Goal: Subscribe to service/newsletter: Subscribe to service/newsletter

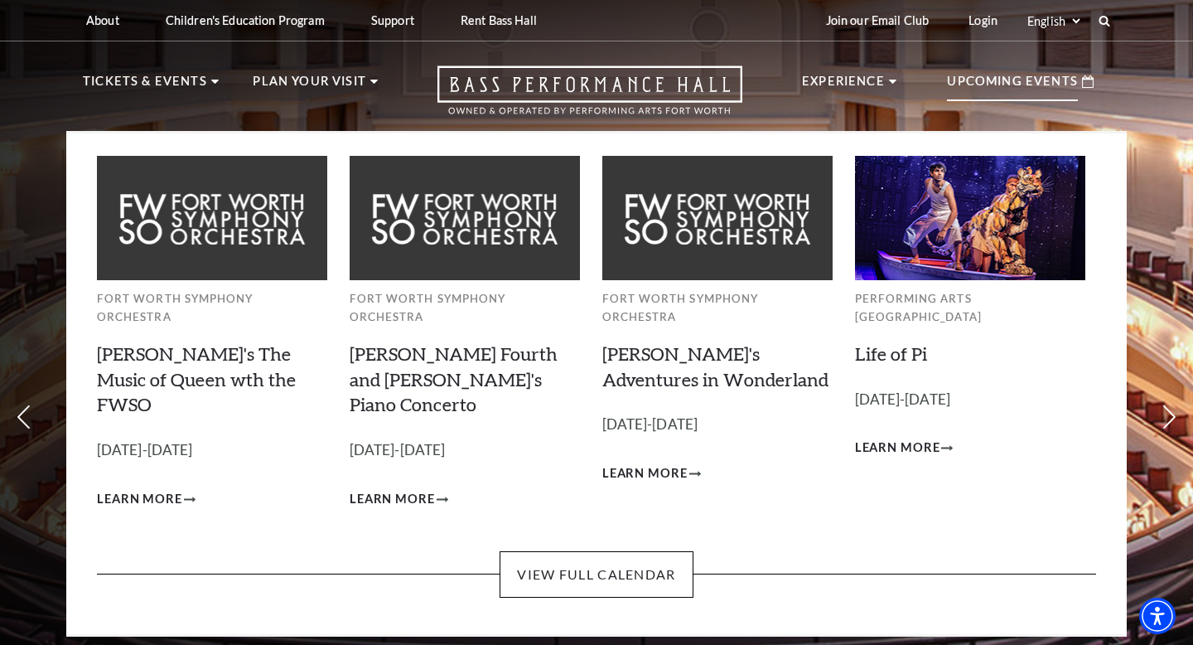
click at [981, 82] on p "Upcoming Events" at bounding box center [1012, 86] width 131 height 30
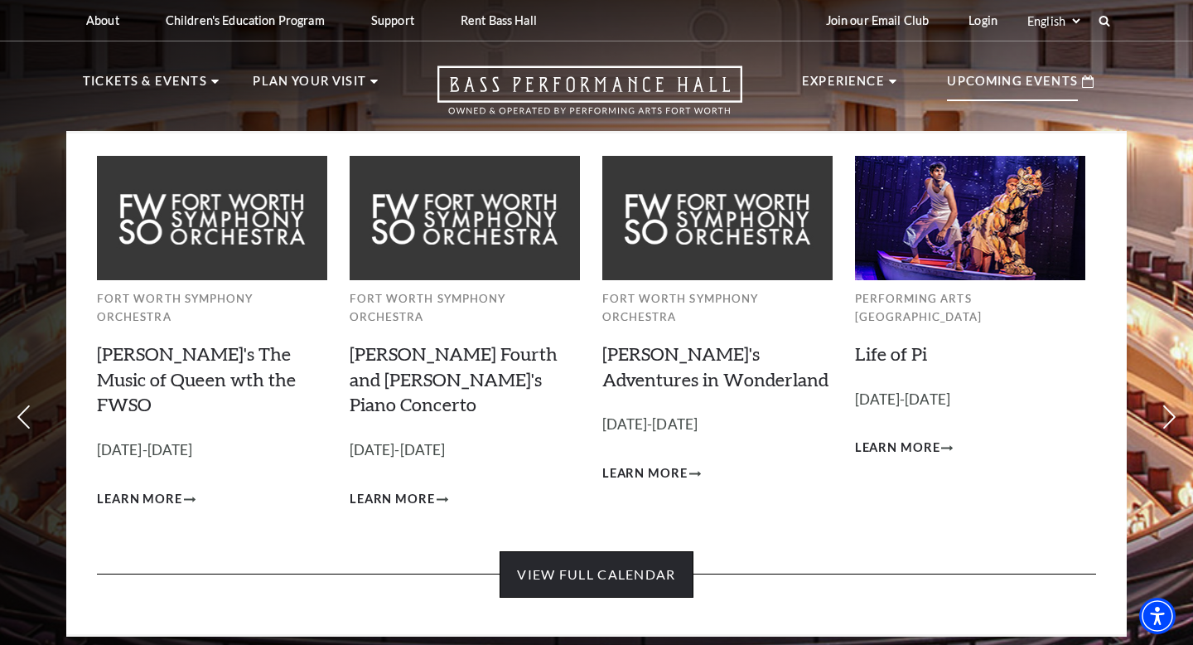
click at [624, 551] on link "View Full Calendar" at bounding box center [596, 574] width 193 height 46
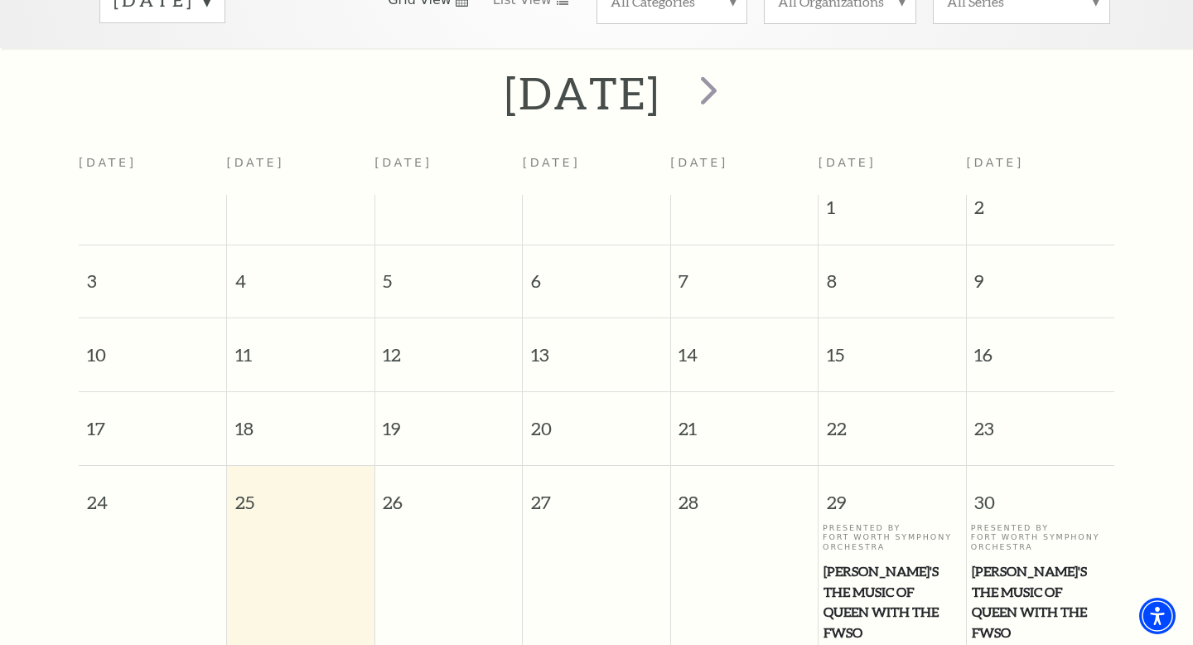
scroll to position [317, 0]
click at [733, 65] on span "next" at bounding box center [708, 87] width 47 height 47
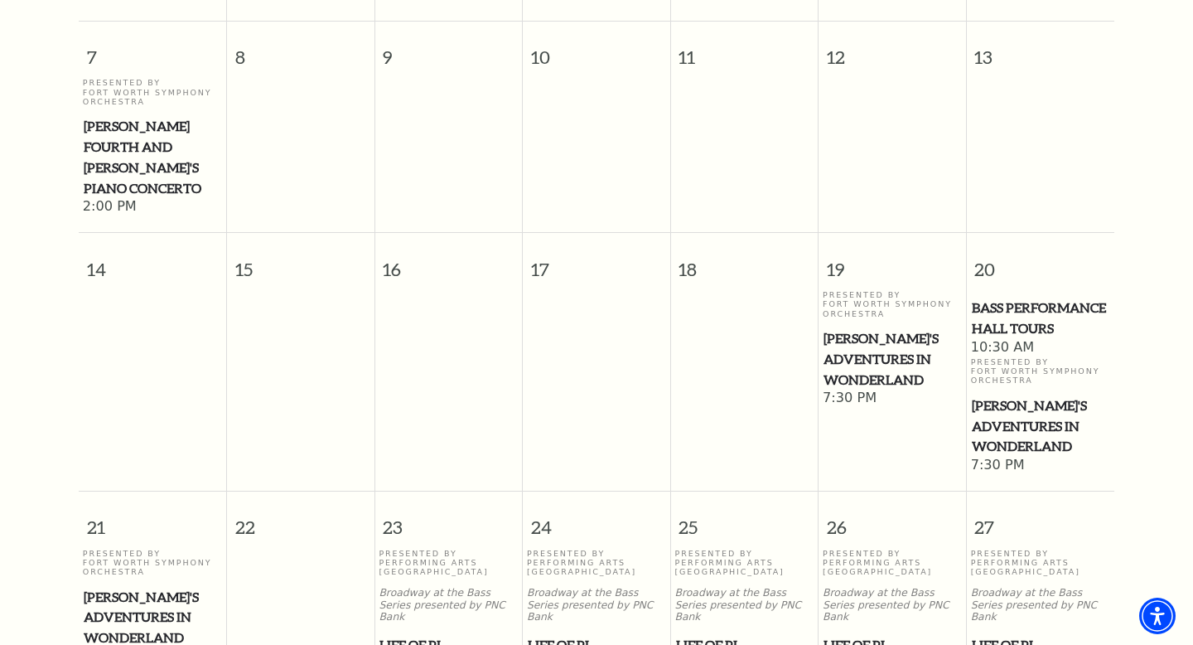
scroll to position [682, 0]
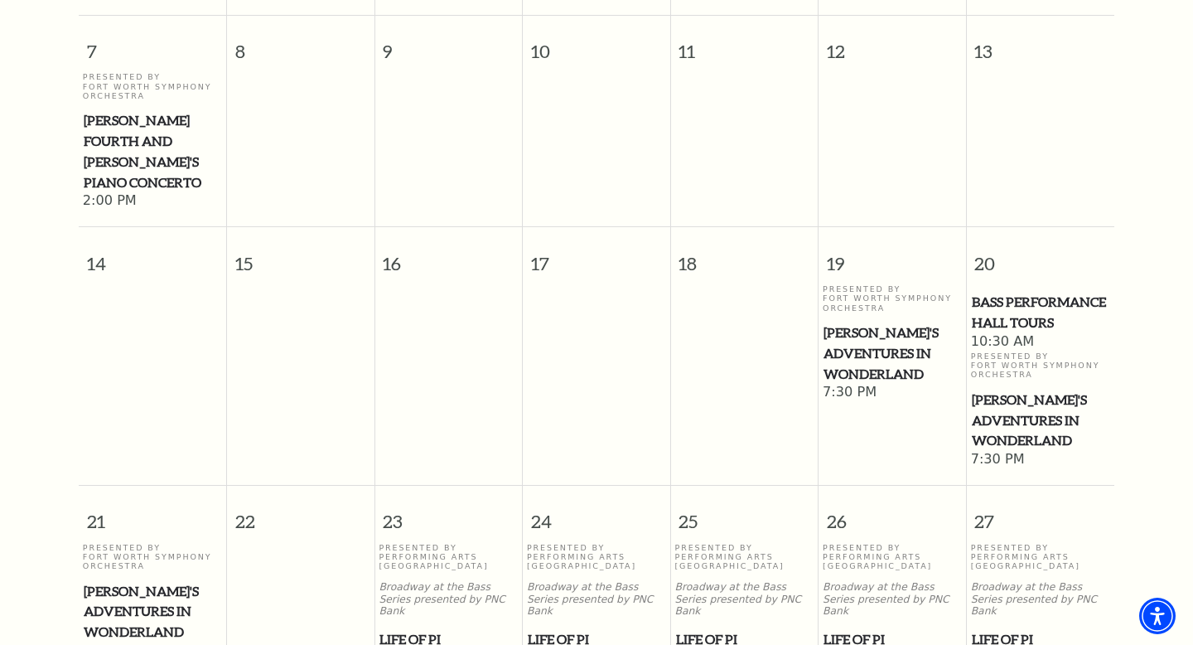
click at [991, 390] on span "[PERSON_NAME]'s Adventures in Wonderland" at bounding box center [1041, 420] width 138 height 61
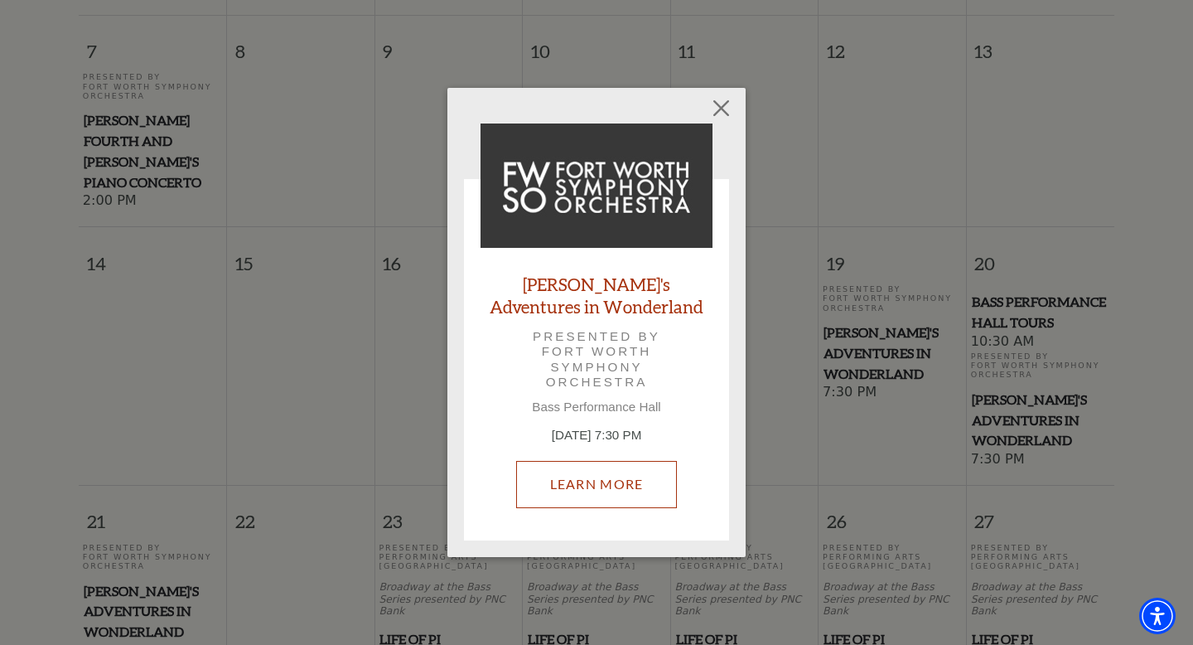
click at [615, 483] on link "Learn More" at bounding box center [597, 484] width 162 height 46
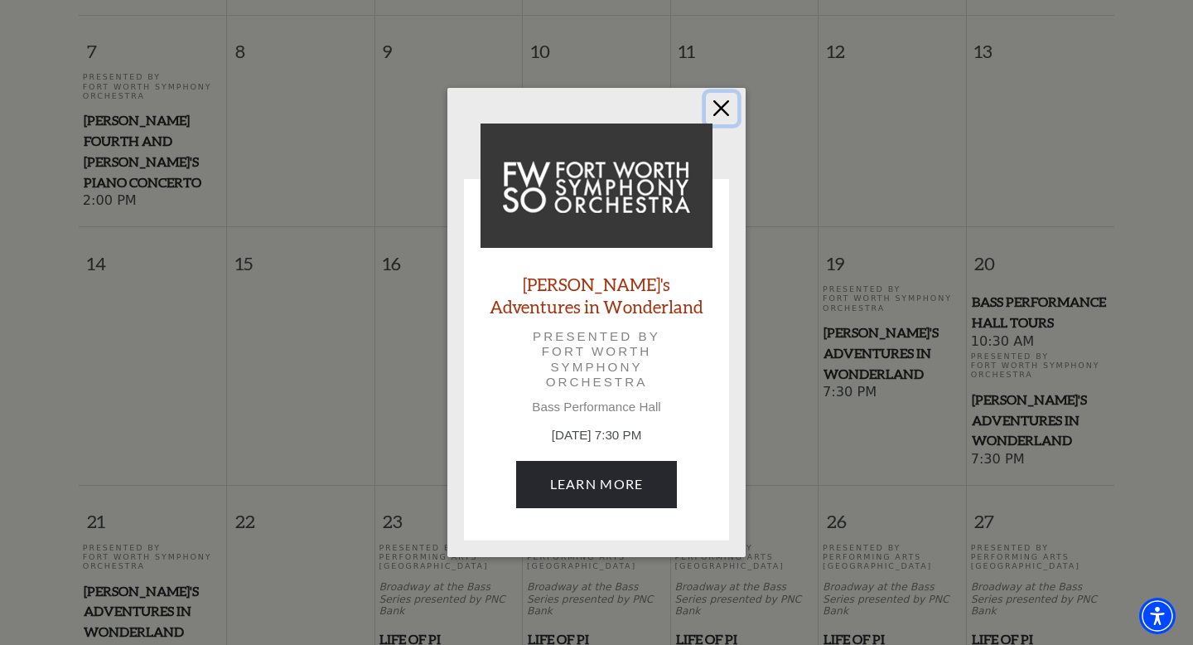
click at [723, 108] on button "Close" at bounding box center [721, 108] width 31 height 31
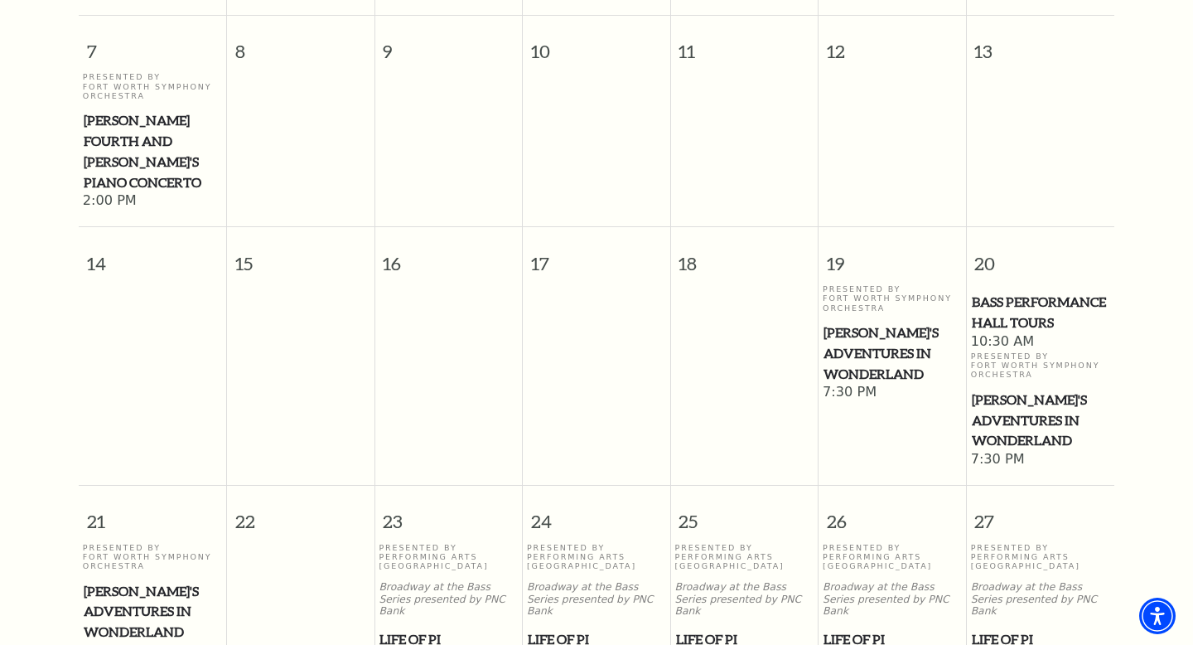
click at [1016, 390] on span "[PERSON_NAME]'s Adventures in Wonderland" at bounding box center [1041, 420] width 138 height 61
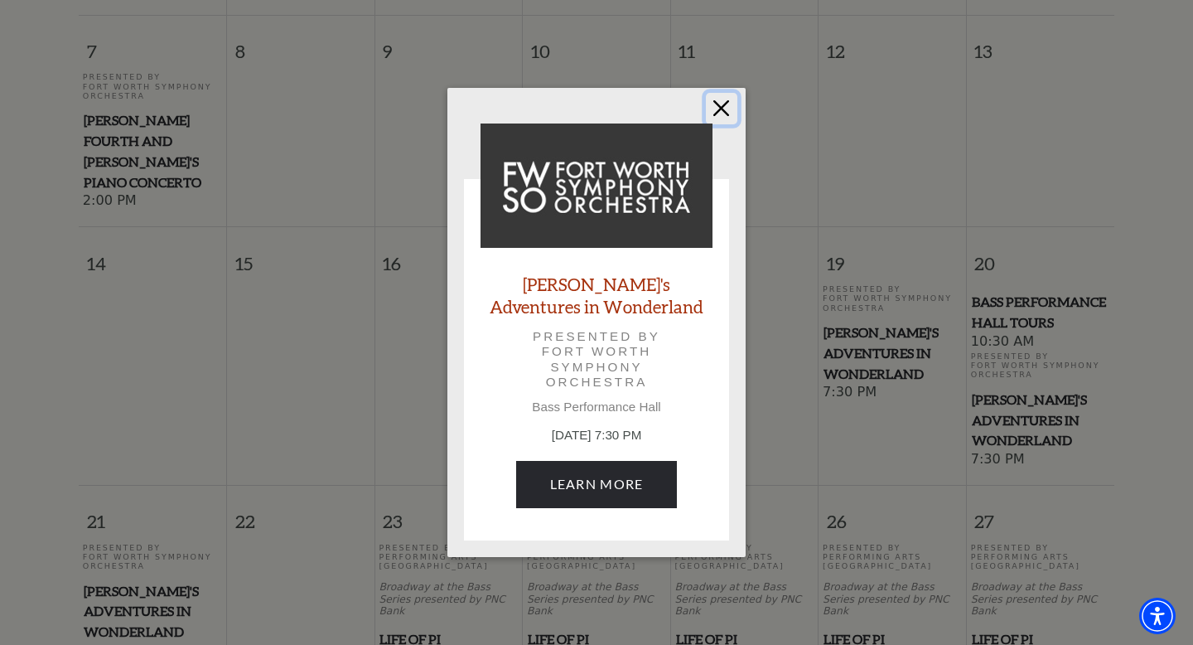
click at [724, 108] on button "Close" at bounding box center [721, 108] width 31 height 31
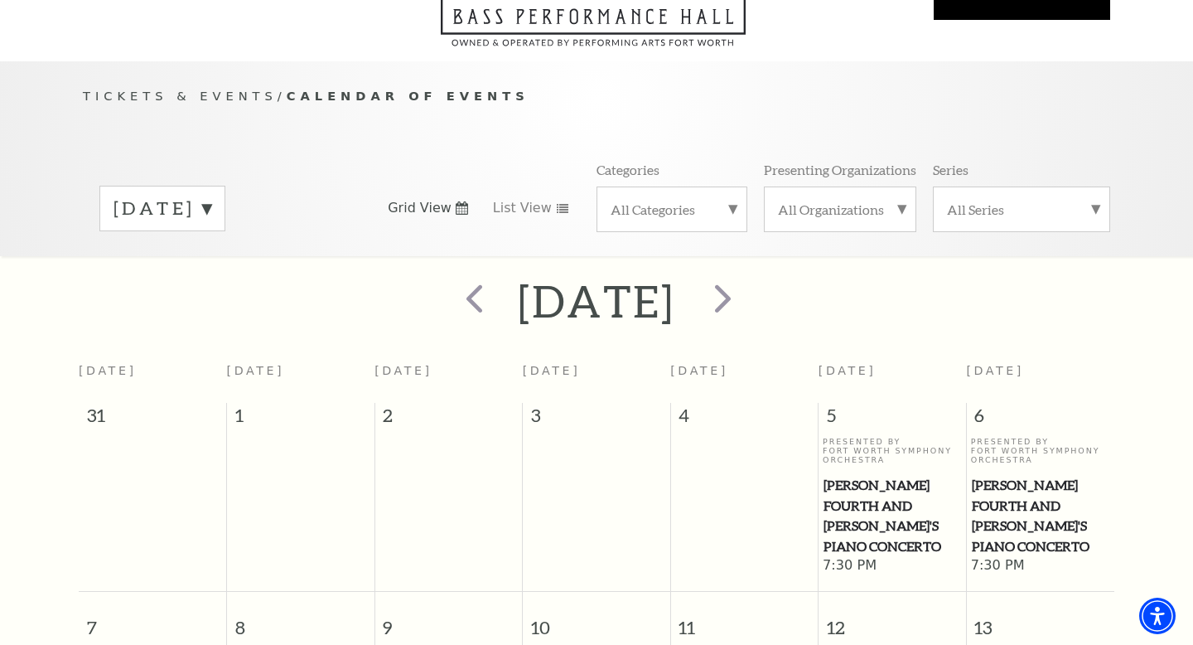
scroll to position [0, 0]
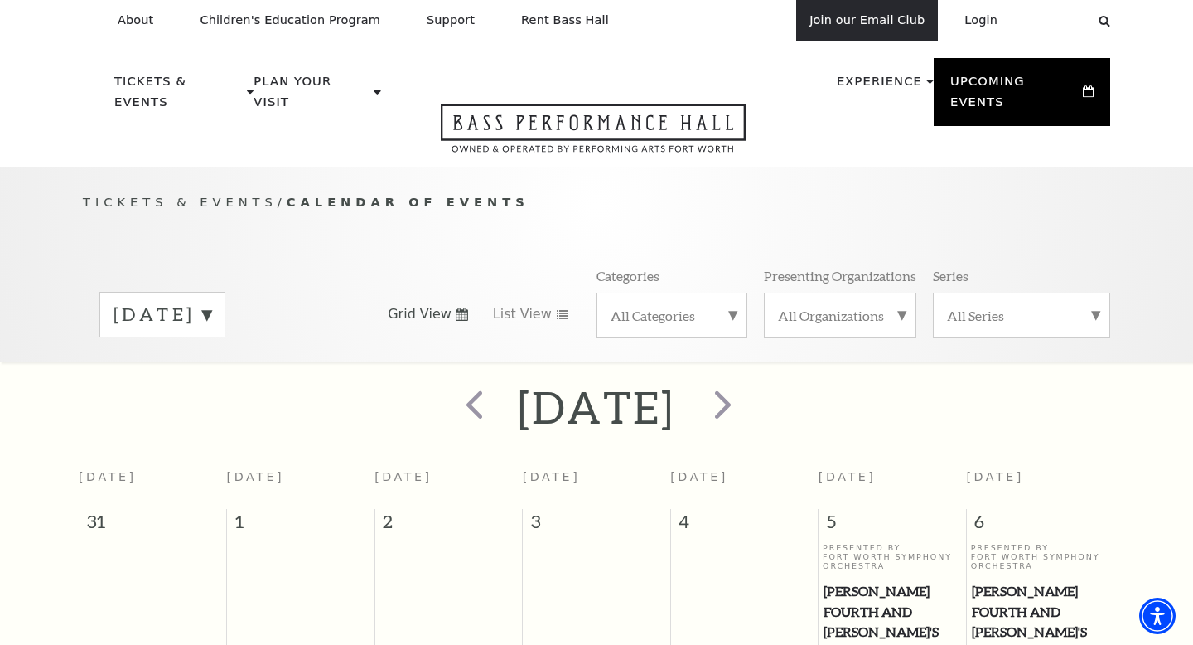
click at [872, 22] on link "Join our Email Club" at bounding box center [867, 20] width 142 height 41
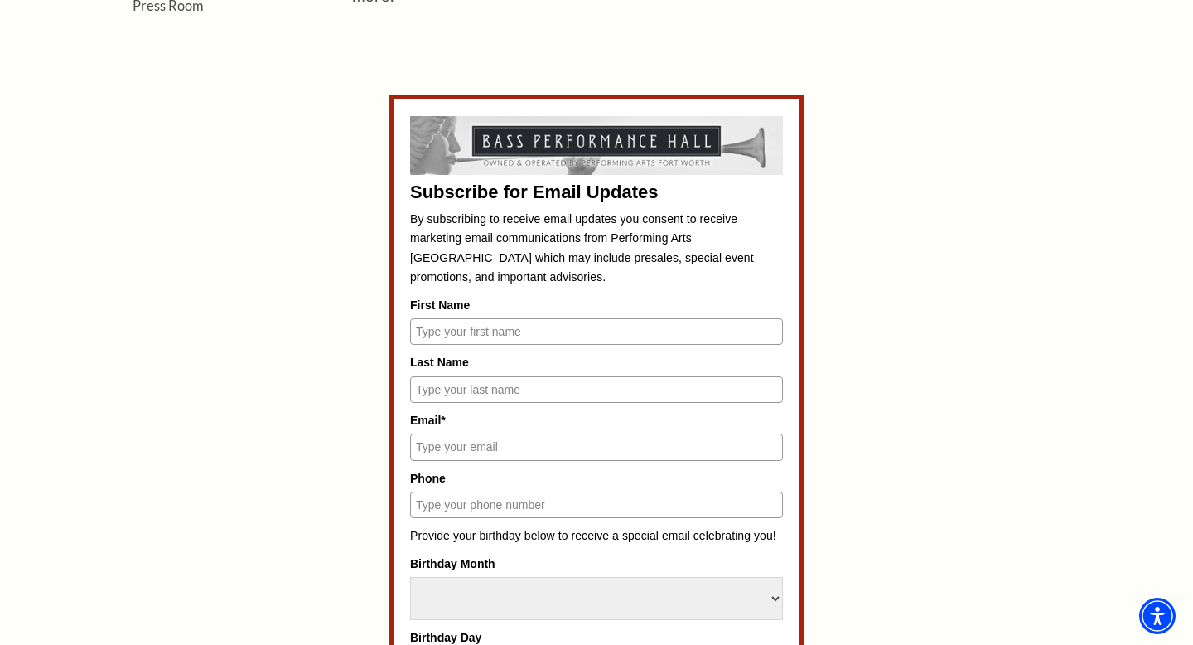
scroll to position [754, 0]
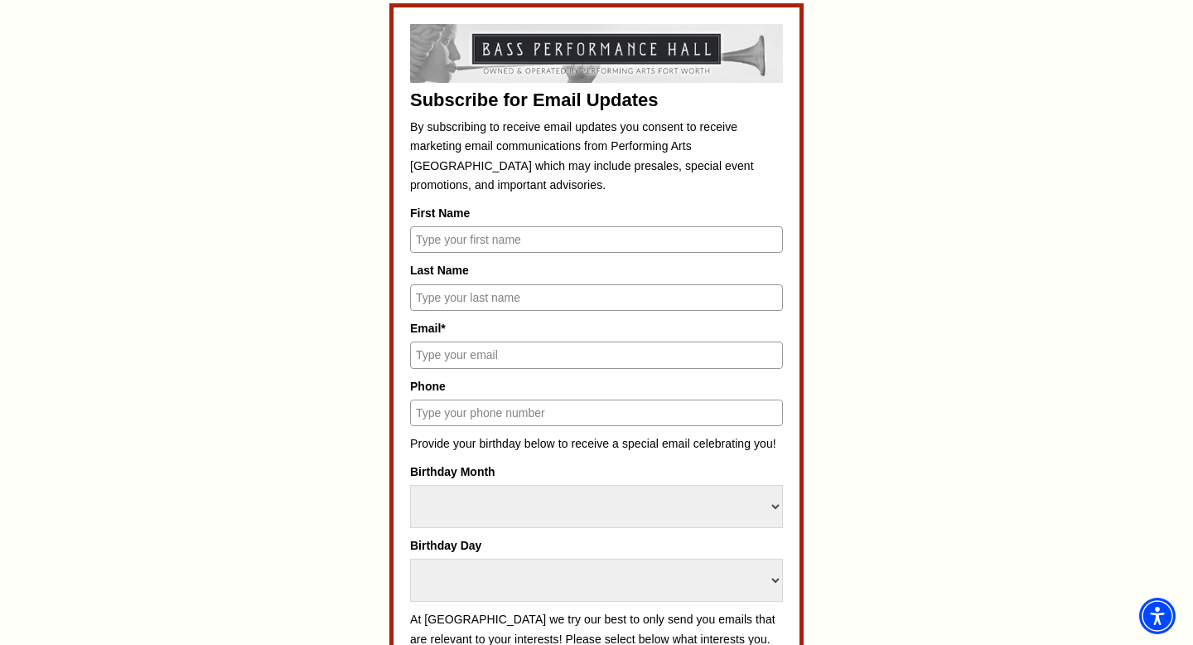
click at [492, 241] on input "First Name" at bounding box center [596, 239] width 373 height 27
type input "Chandra"
click at [477, 297] on input "Last Name" at bounding box center [596, 297] width 373 height 27
type input "Gibbs"
click at [499, 361] on input "Email*" at bounding box center [596, 354] width 373 height 27
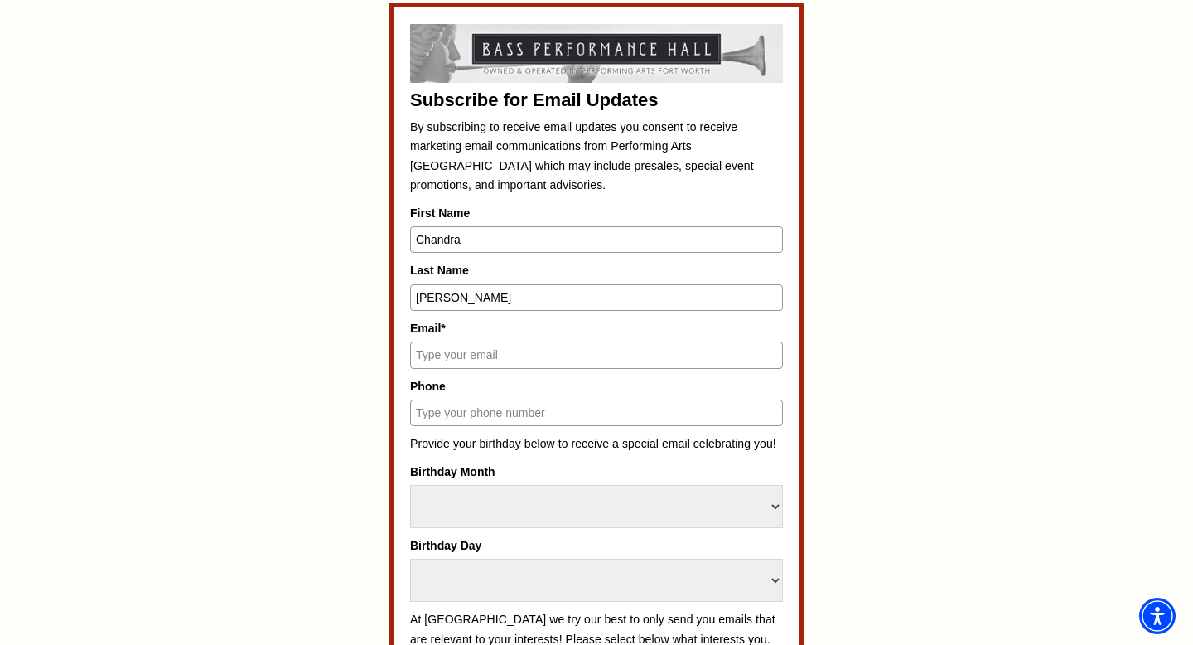
type input "chandrayvettegibbs@yahoo.com"
click at [511, 416] on input "Phone" at bounding box center [596, 412] width 373 height 27
type input "(469) 247-9300"
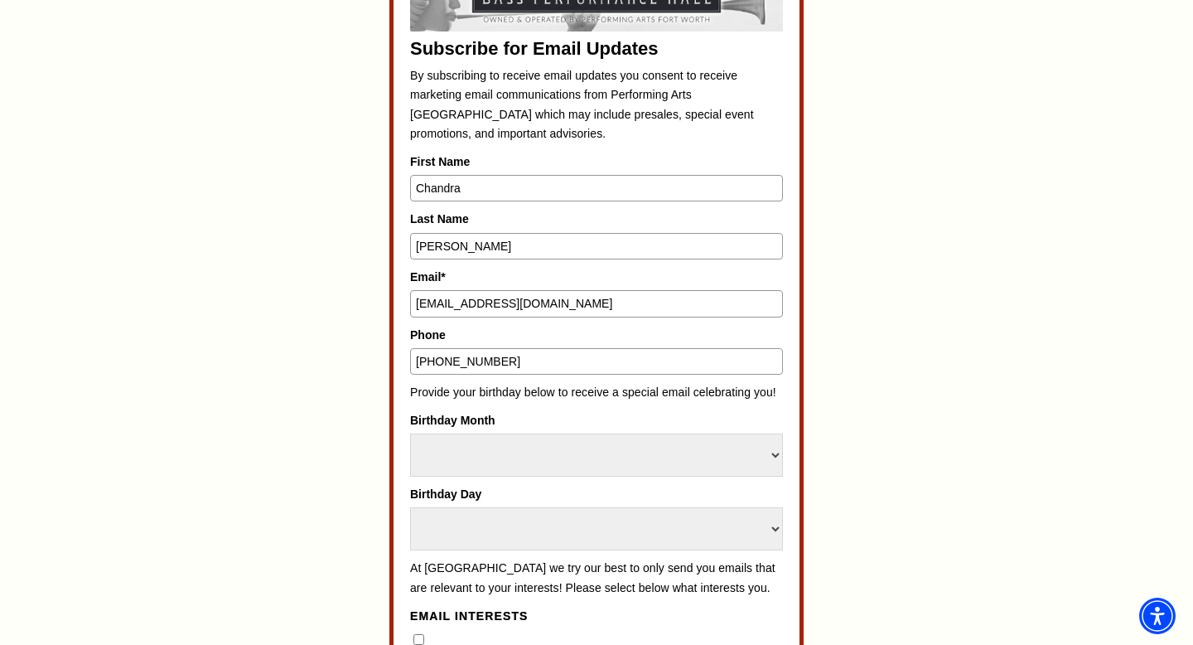
scroll to position [809, 0]
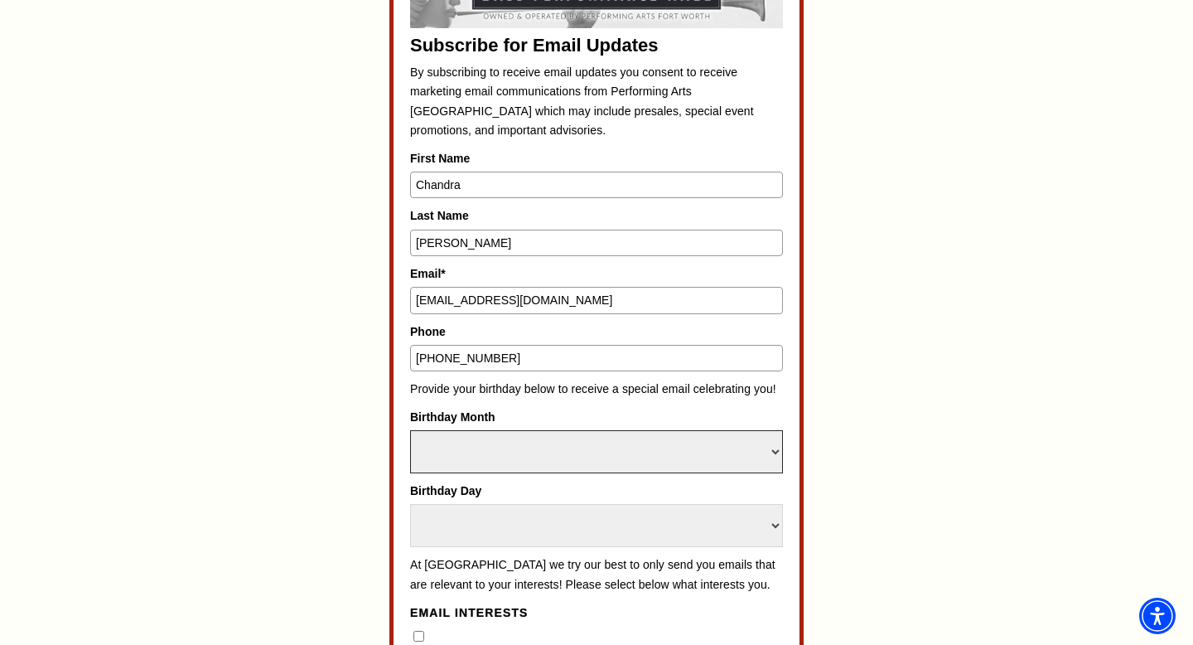
click at [774, 454] on select "Select Month January February March April May June July August September Octobe…" at bounding box center [596, 451] width 373 height 43
select select "June"
click at [779, 527] on select "Select Day 1 2 3 4 5 6 7 8 9 10 11 12 13 14 15 16 17 18 19 20 21 22 23 24 25 26…" at bounding box center [596, 525] width 373 height 43
select select "29"
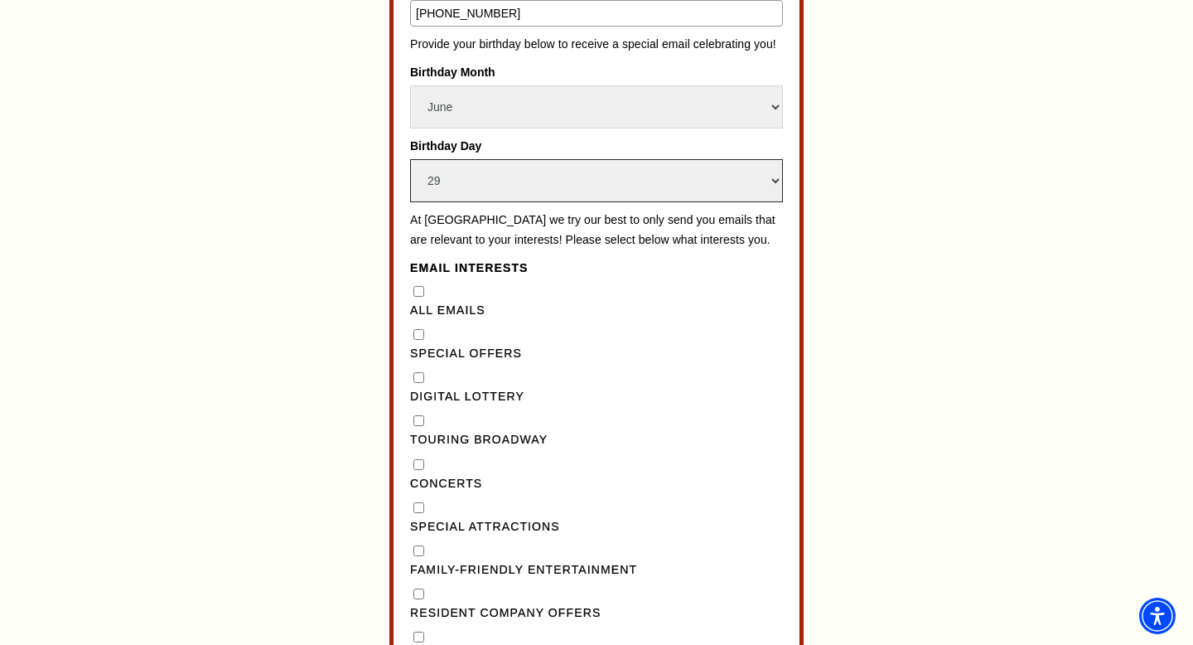
scroll to position [1155, 0]
click at [421, 338] on "] "Special Offers" at bounding box center [419, 332] width 11 height 11
checkbox "] "true"
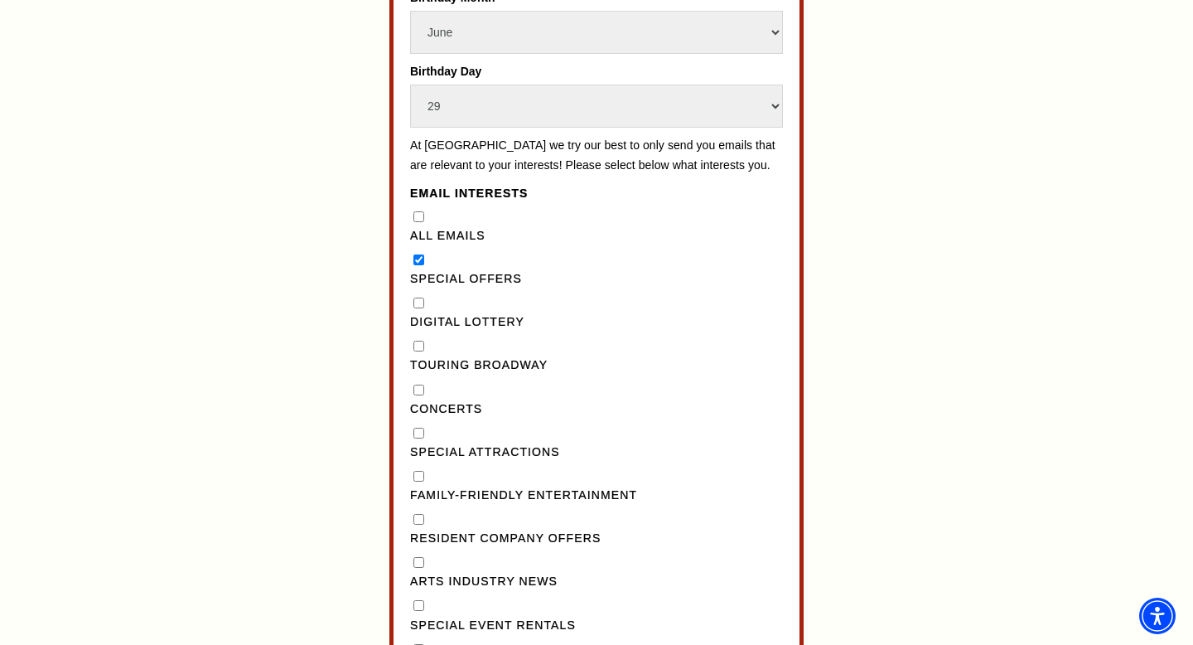
scroll to position [1238, 0]
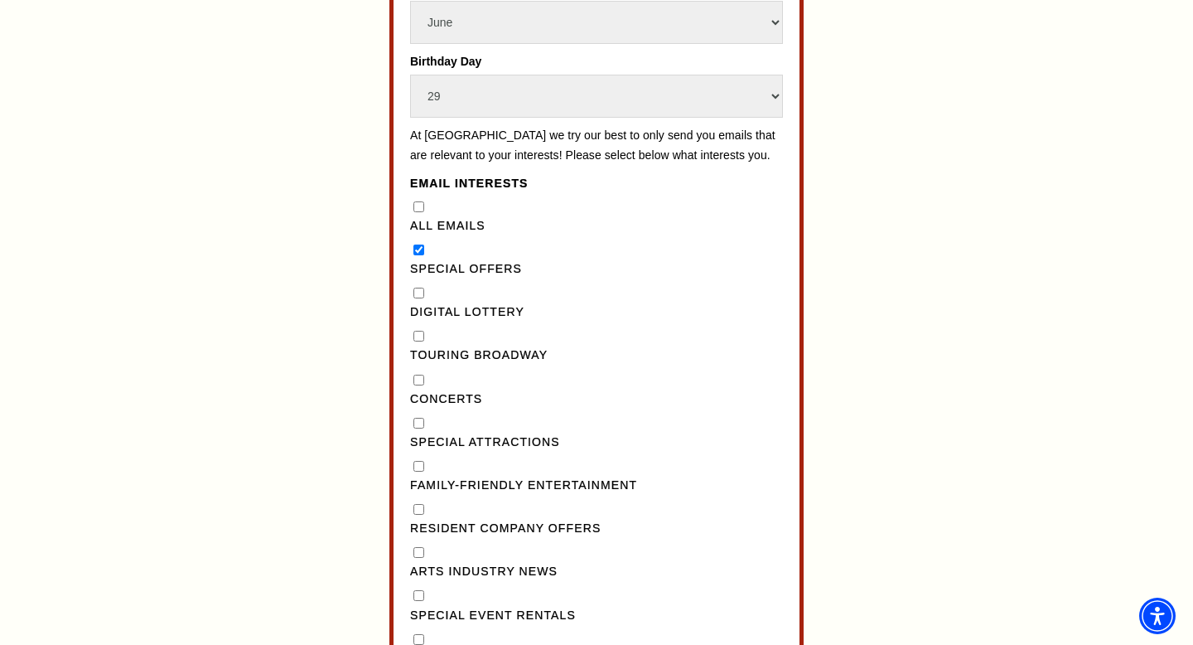
click at [420, 341] on Broadway"] "Touring Broadway" at bounding box center [419, 336] width 11 height 11
checkbox Broadway"] "true"
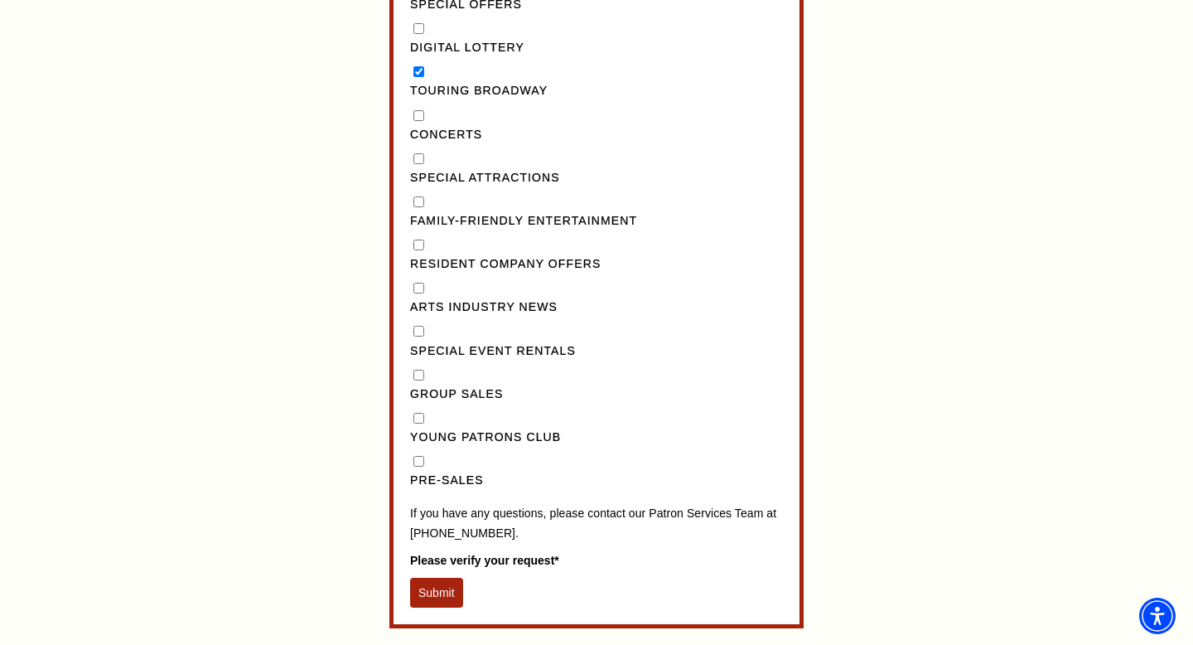
scroll to position [1503, 0]
click at [419, 487] on div "Pre-Sales" at bounding box center [596, 471] width 373 height 38
click at [422, 466] on input "Pre-Sales" at bounding box center [419, 460] width 11 height 11
checkbox input "true"
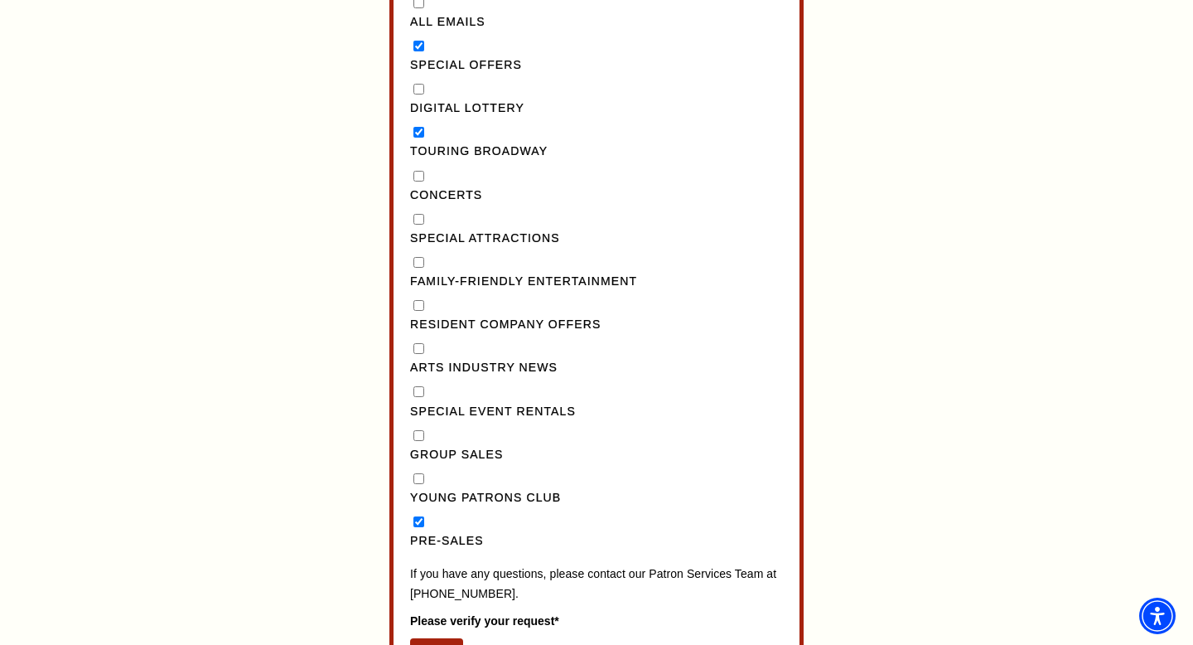
scroll to position [1421, 0]
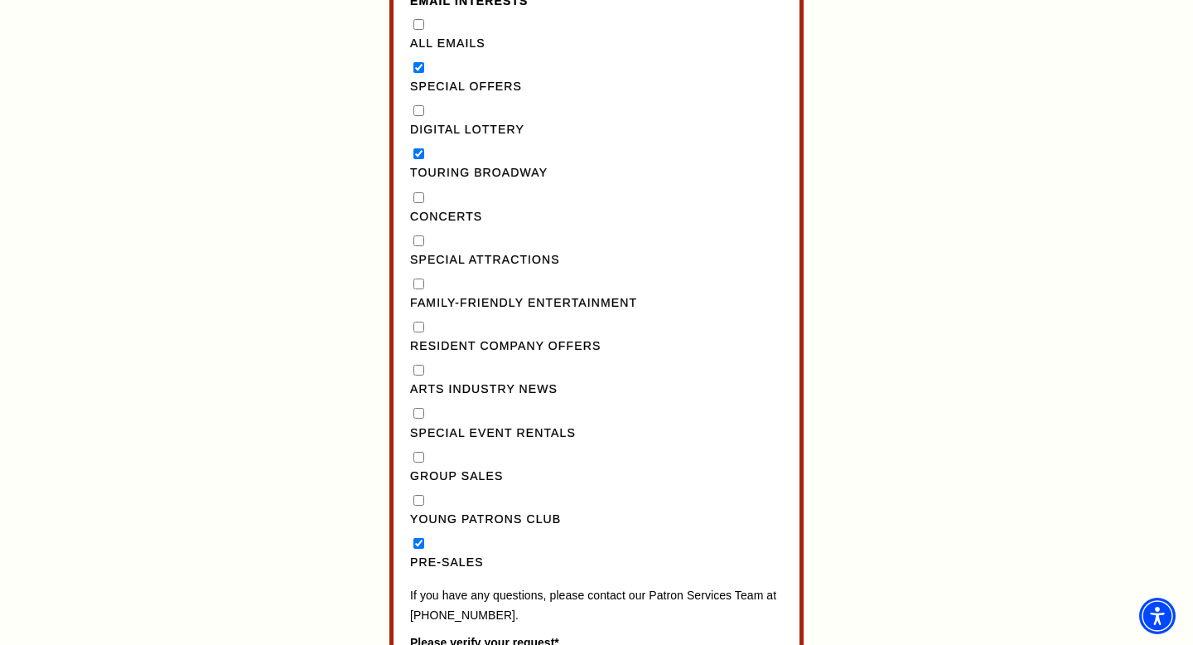
click at [420, 289] on Entertainment"] "Family-Friendly Entertainment" at bounding box center [419, 283] width 11 height 11
checkbox Entertainment"] "true"
click at [419, 246] on Attractions"] "Special Attractions" at bounding box center [419, 240] width 11 height 11
checkbox Attractions"] "true"
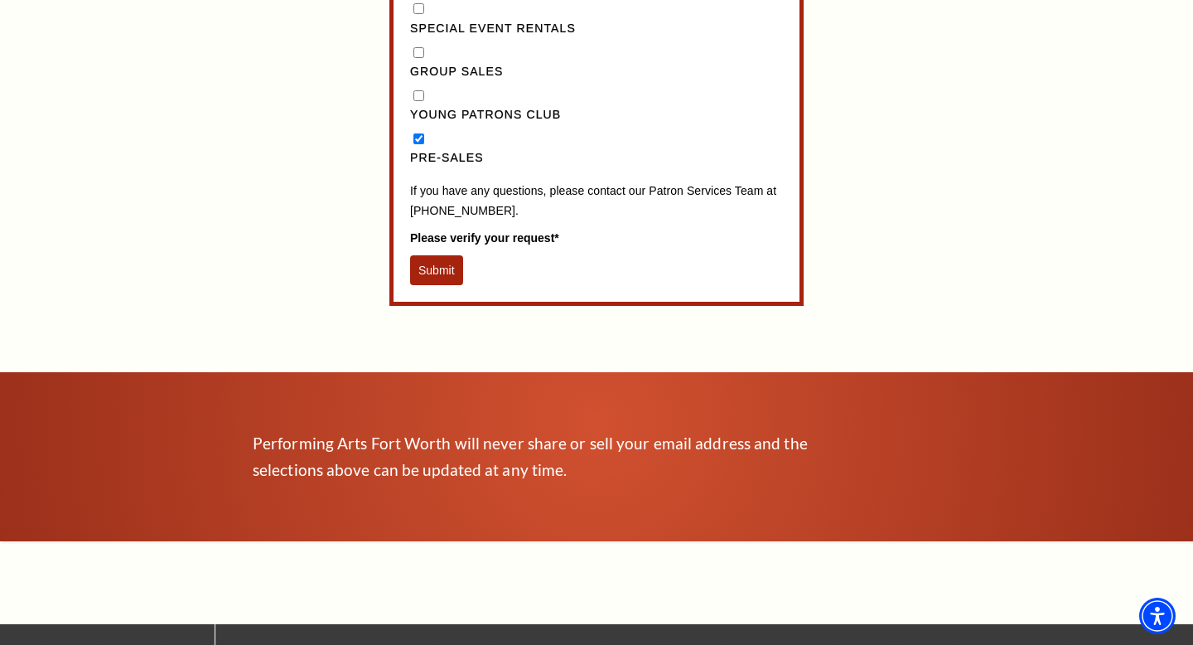
scroll to position [1852, 0]
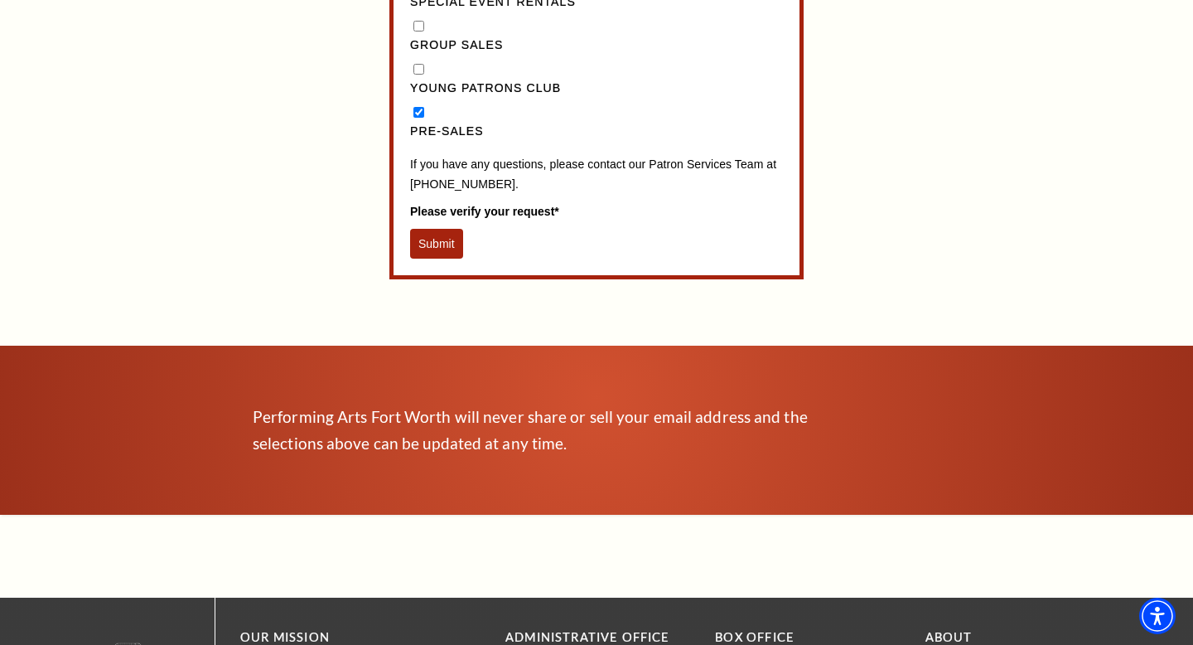
click at [435, 259] on button "Submit" at bounding box center [436, 244] width 53 height 30
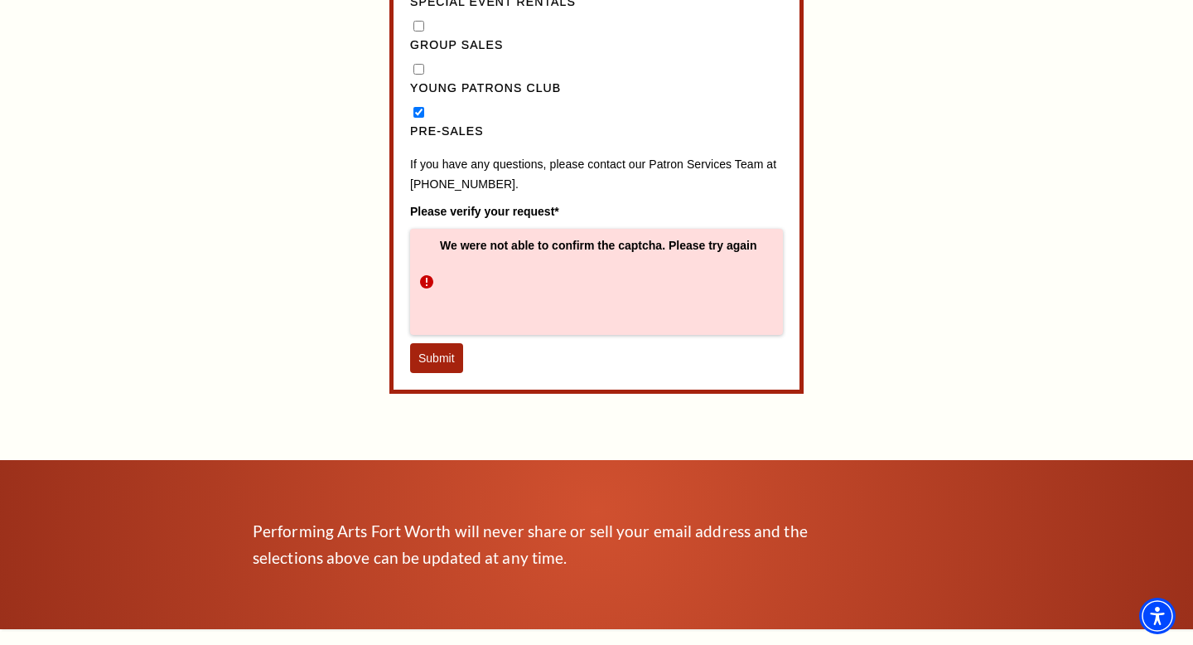
click at [437, 373] on button "Submit" at bounding box center [436, 358] width 53 height 30
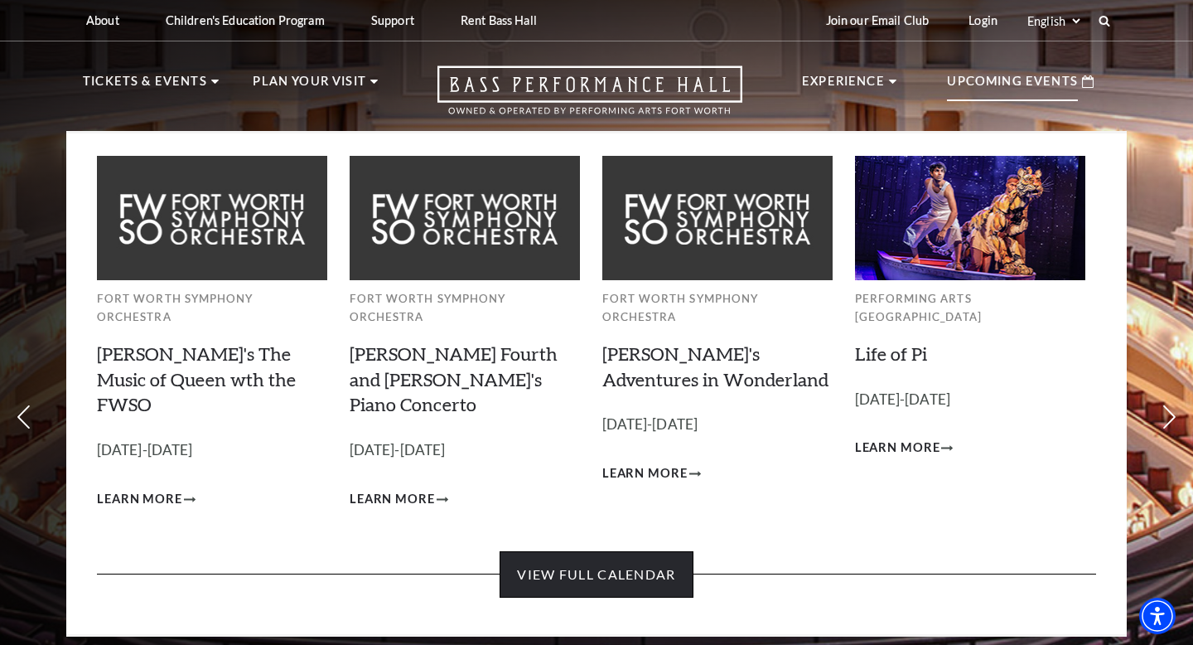
click at [631, 551] on link "View Full Calendar" at bounding box center [596, 574] width 193 height 46
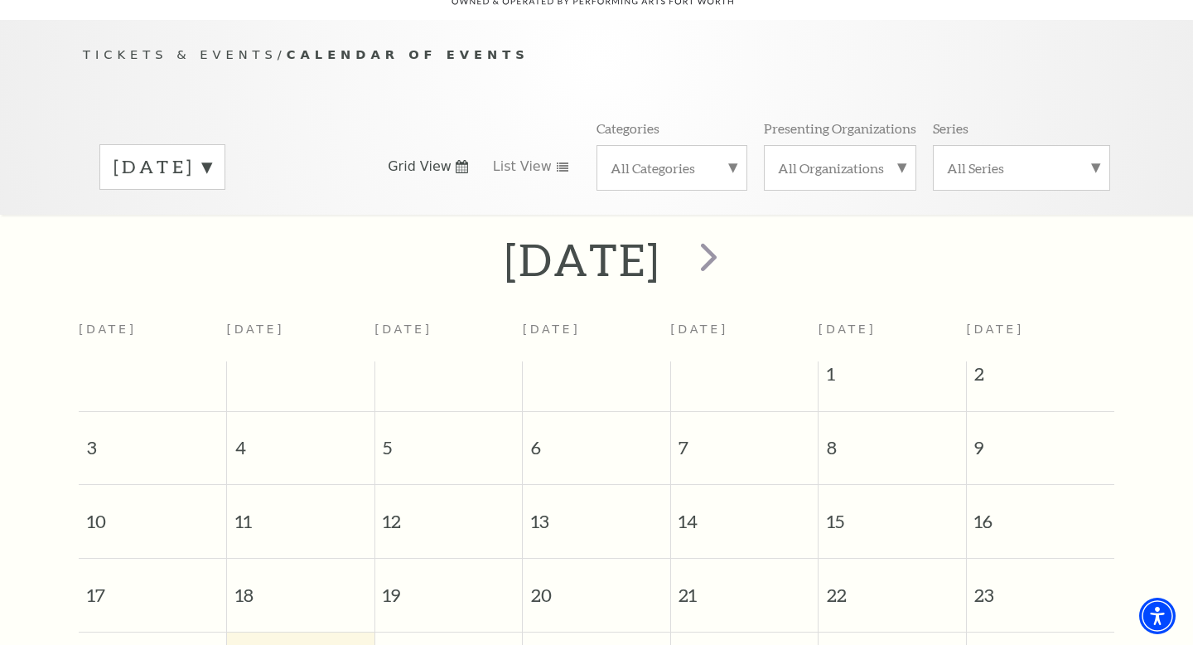
scroll to position [109, 0]
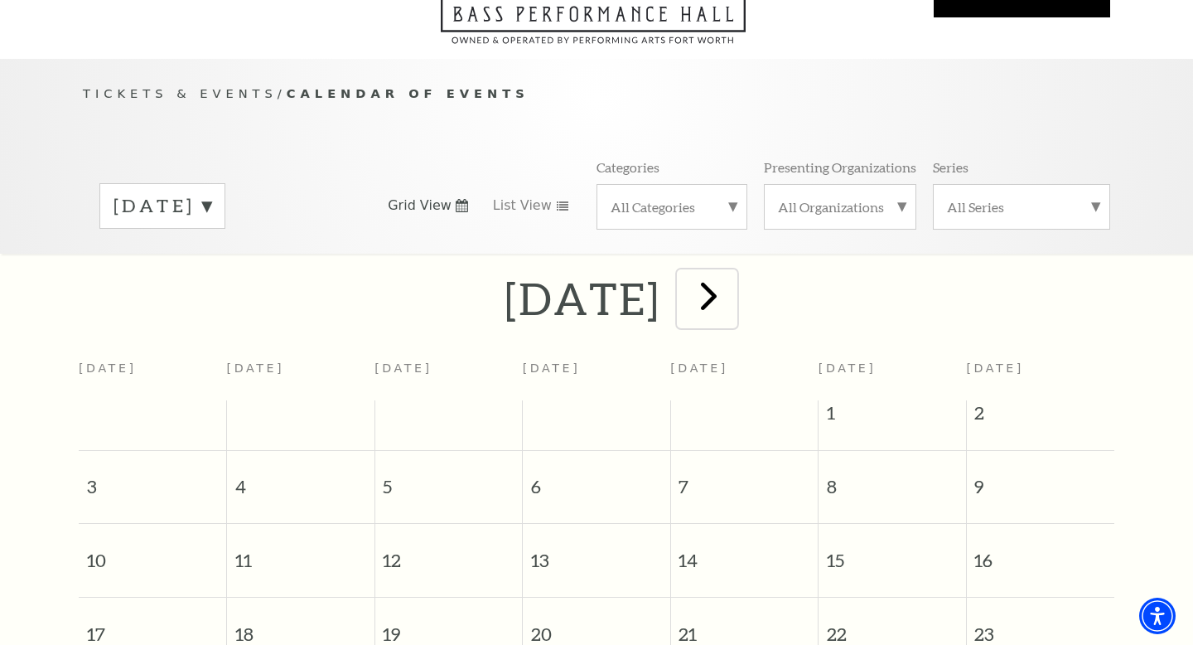
click at [733, 278] on span "next" at bounding box center [708, 295] width 47 height 47
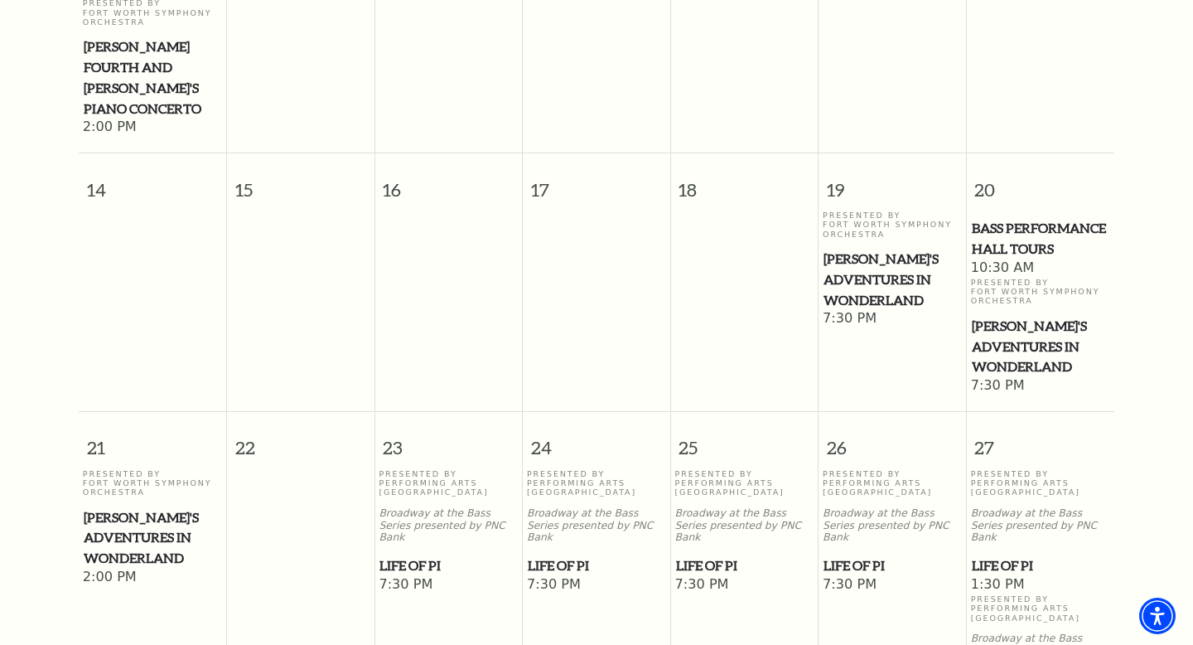
scroll to position [767, 0]
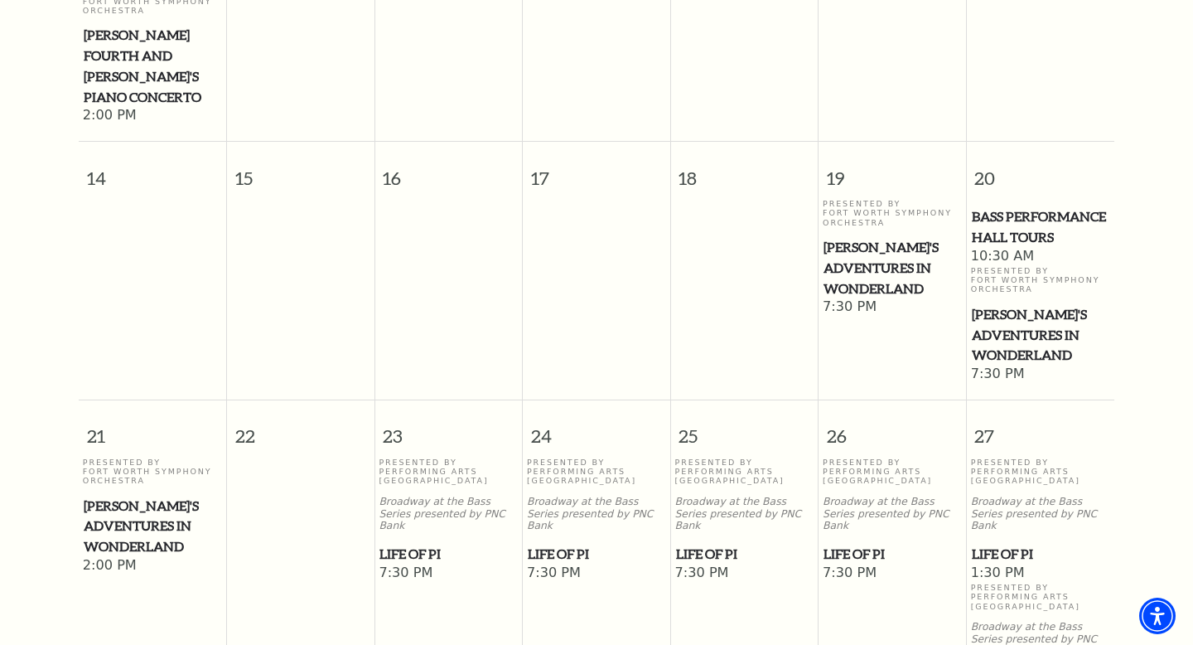
click at [1014, 304] on span "[PERSON_NAME]'s Adventures in Wonderland" at bounding box center [1041, 334] width 138 height 61
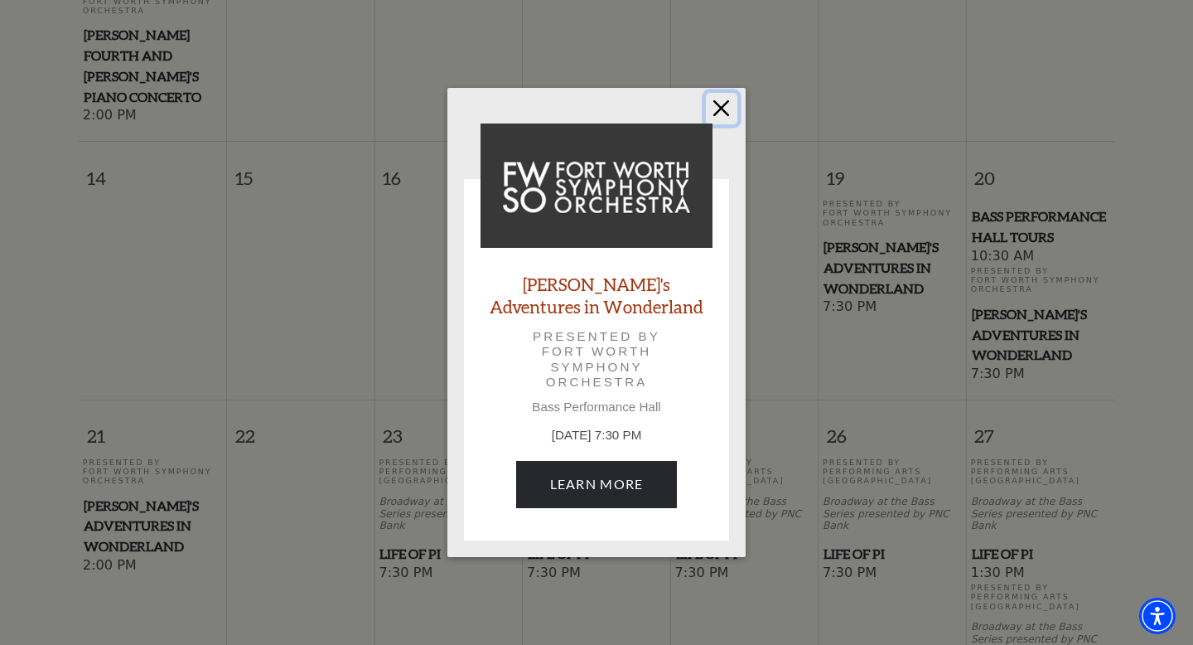
click at [723, 109] on button "Close" at bounding box center [721, 108] width 31 height 31
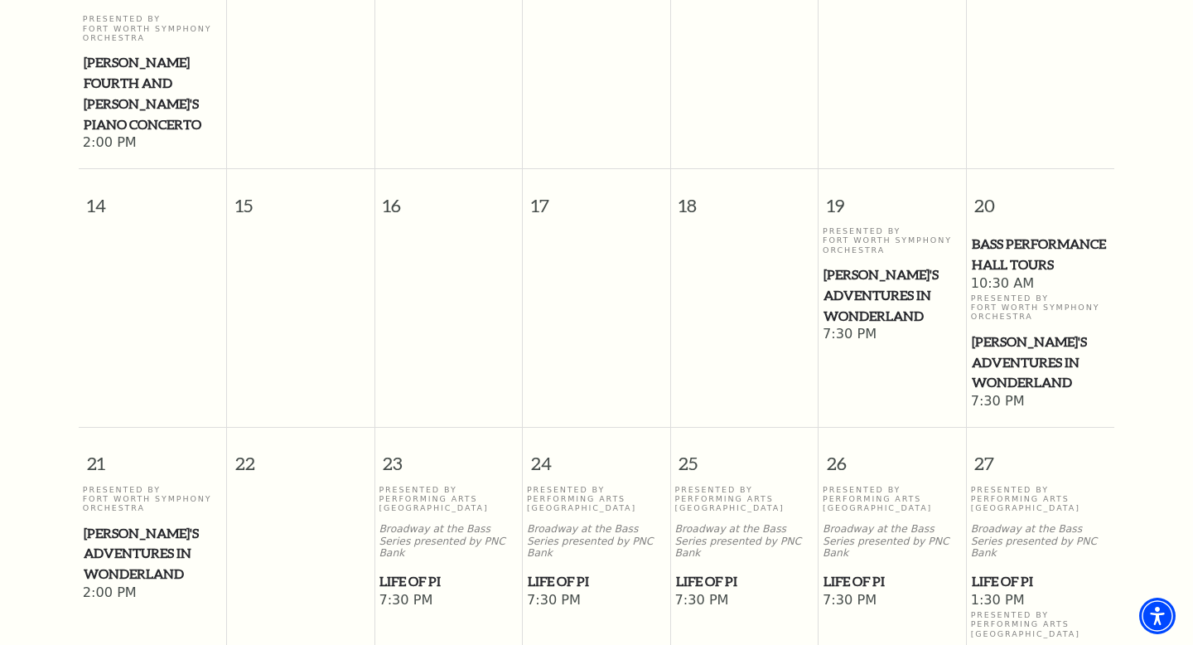
scroll to position [725, 0]
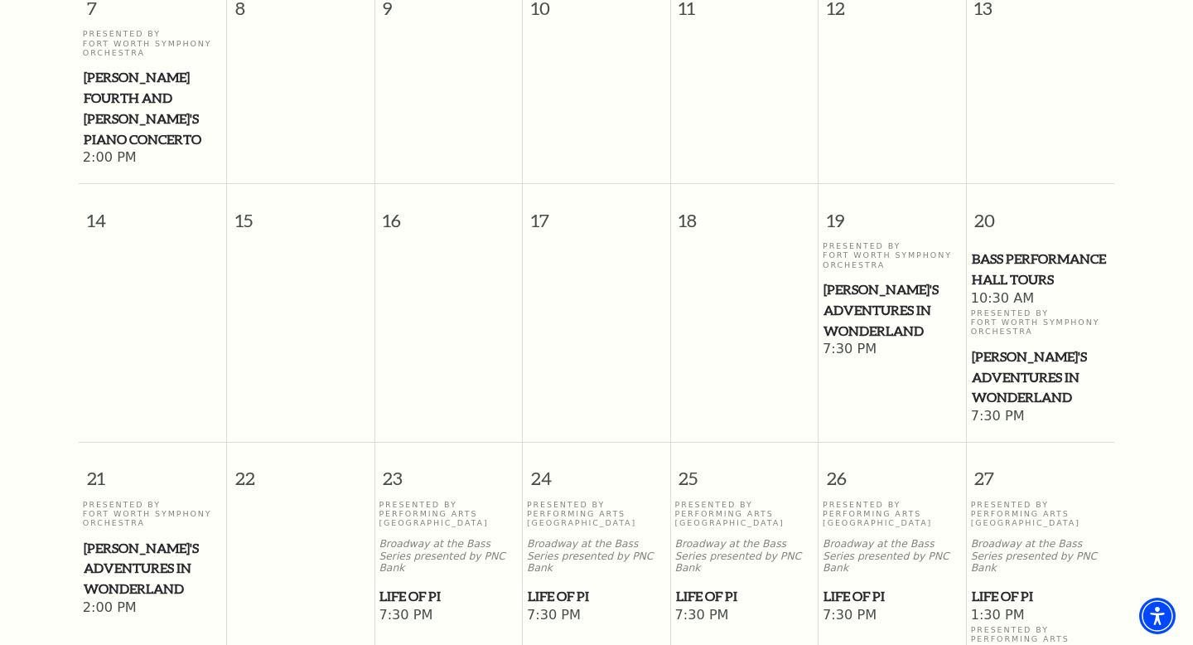
click at [999, 346] on span "[PERSON_NAME]'s Adventures in Wonderland" at bounding box center [1041, 376] width 138 height 61
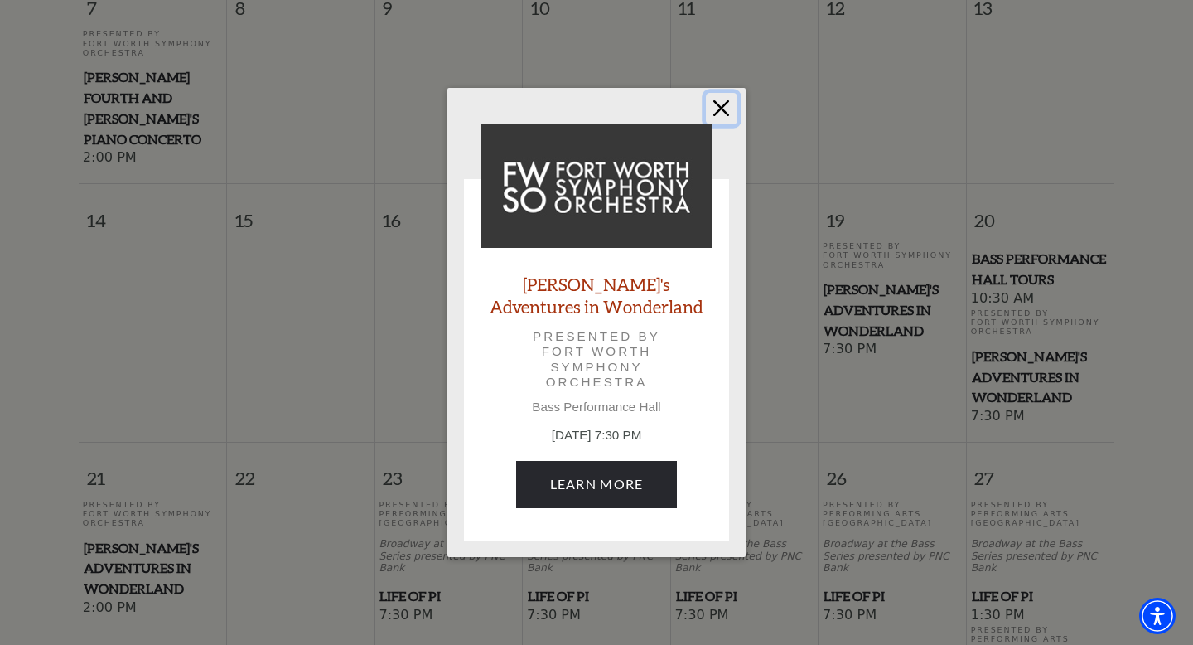
click at [718, 109] on button "Close" at bounding box center [721, 108] width 31 height 31
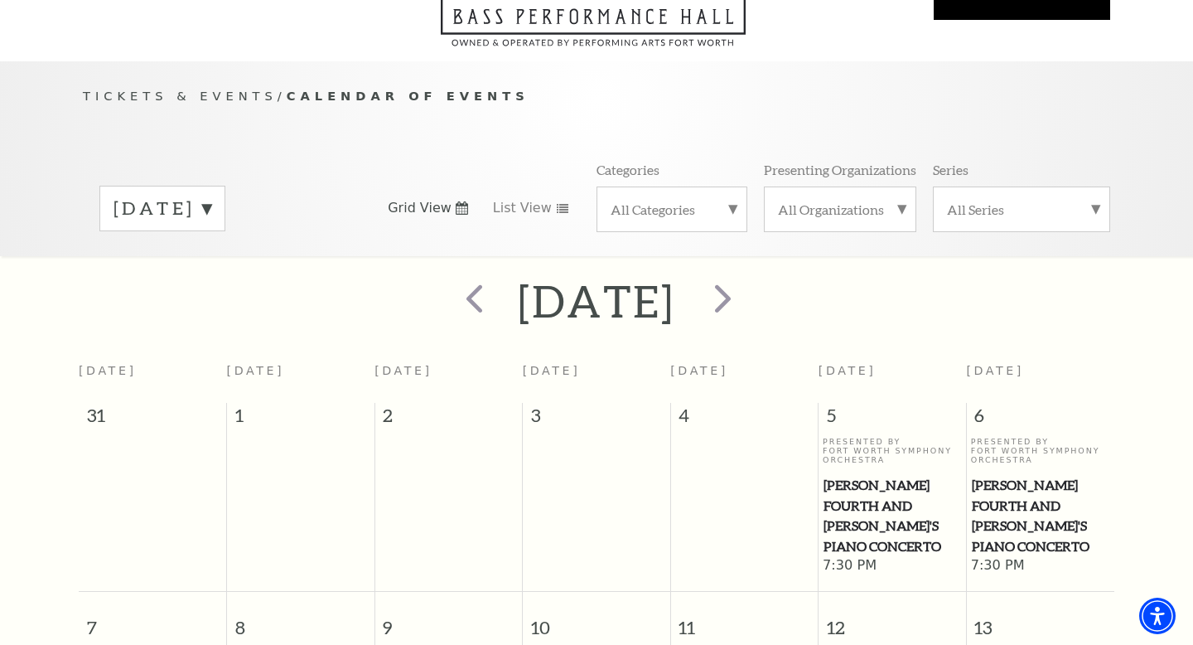
scroll to position [0, 0]
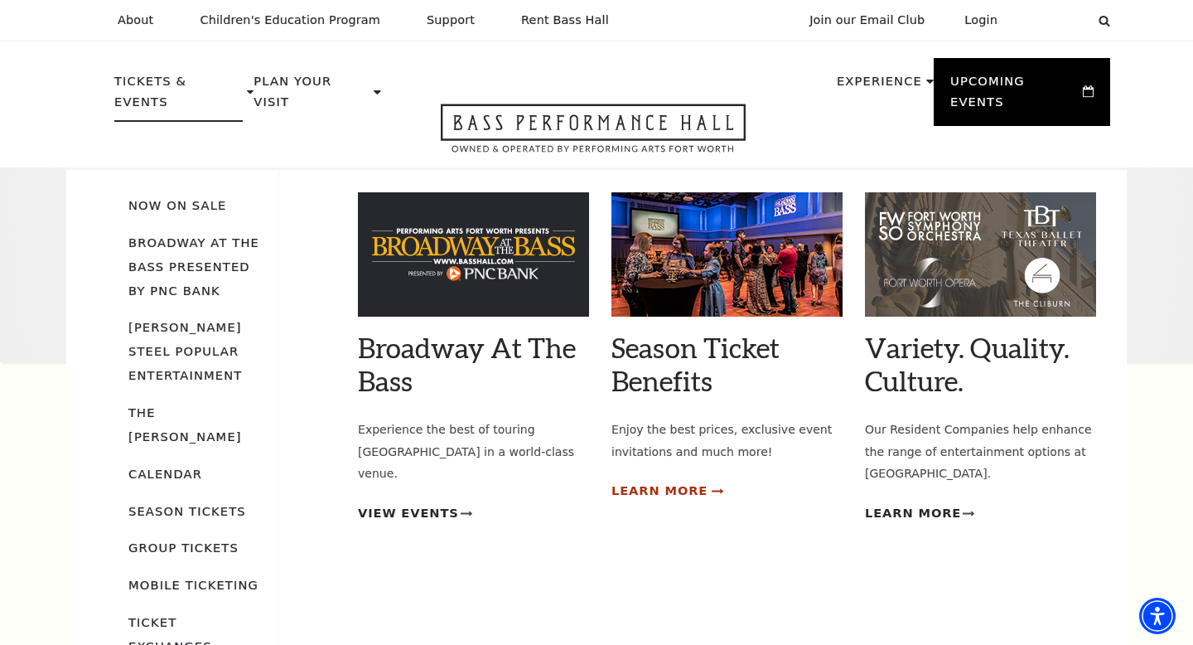
click at [667, 481] on span "Learn More" at bounding box center [660, 491] width 96 height 21
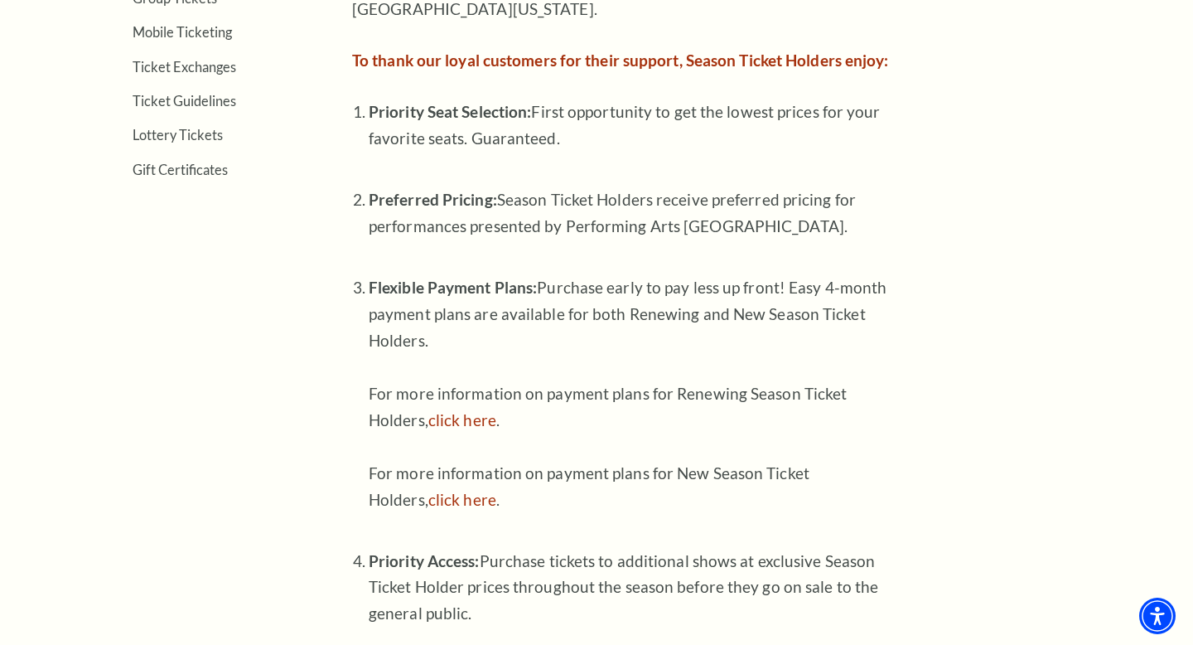
scroll to position [706, 0]
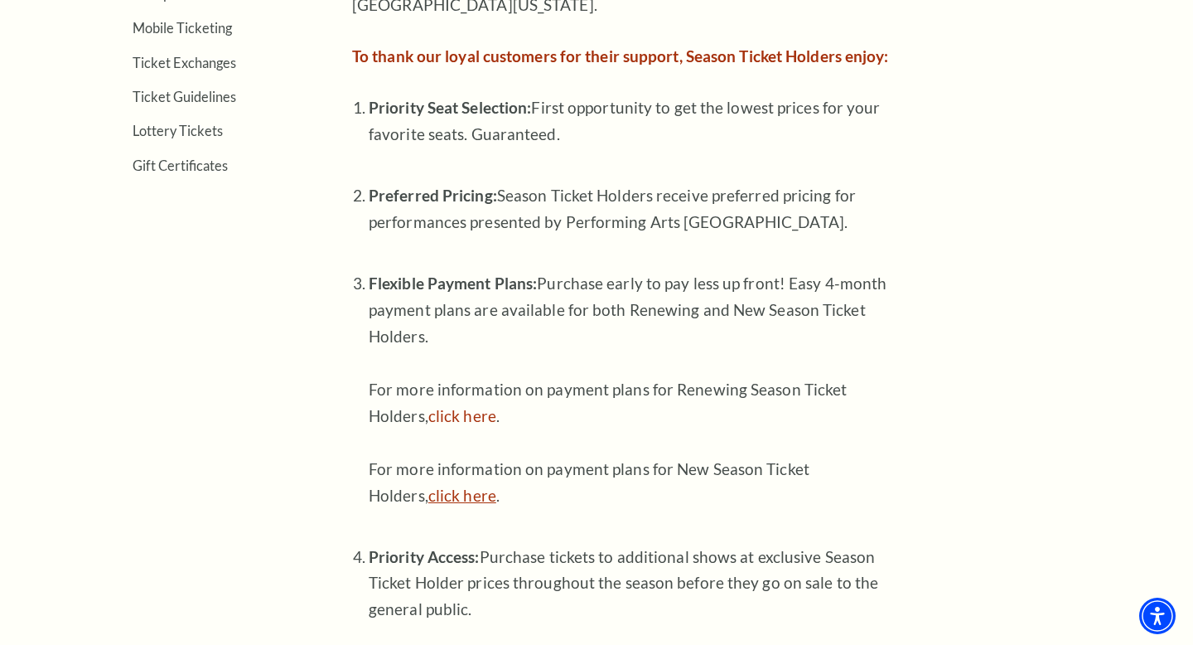
click at [473, 499] on link "click here" at bounding box center [462, 495] width 68 height 19
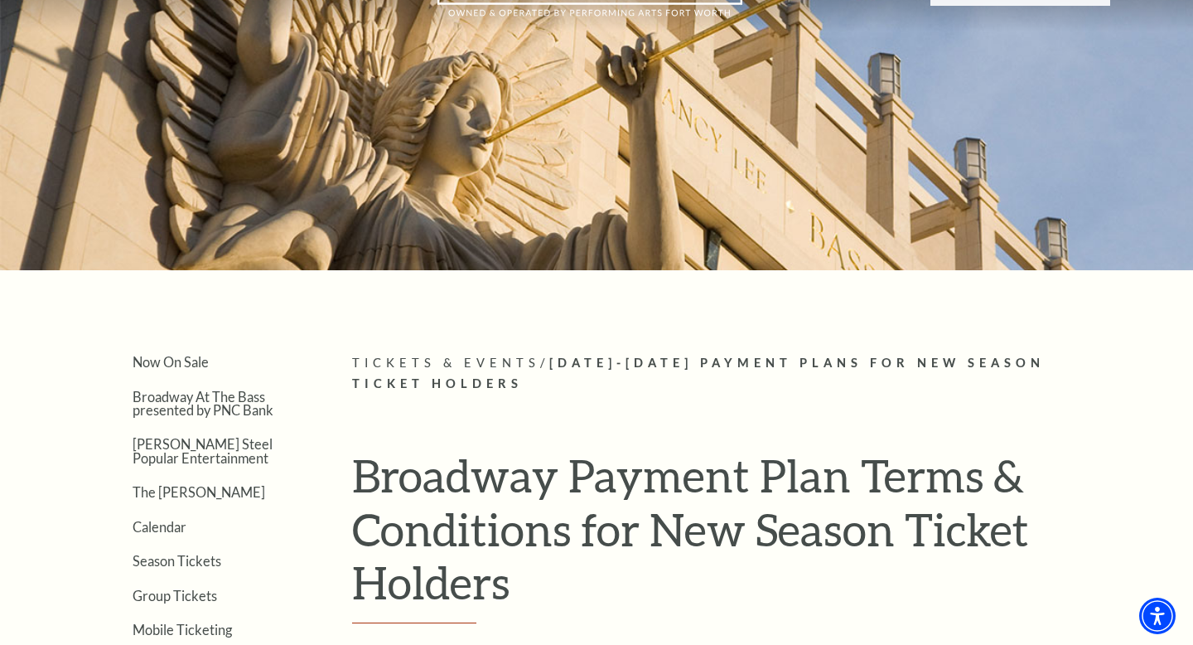
scroll to position [114, 0]
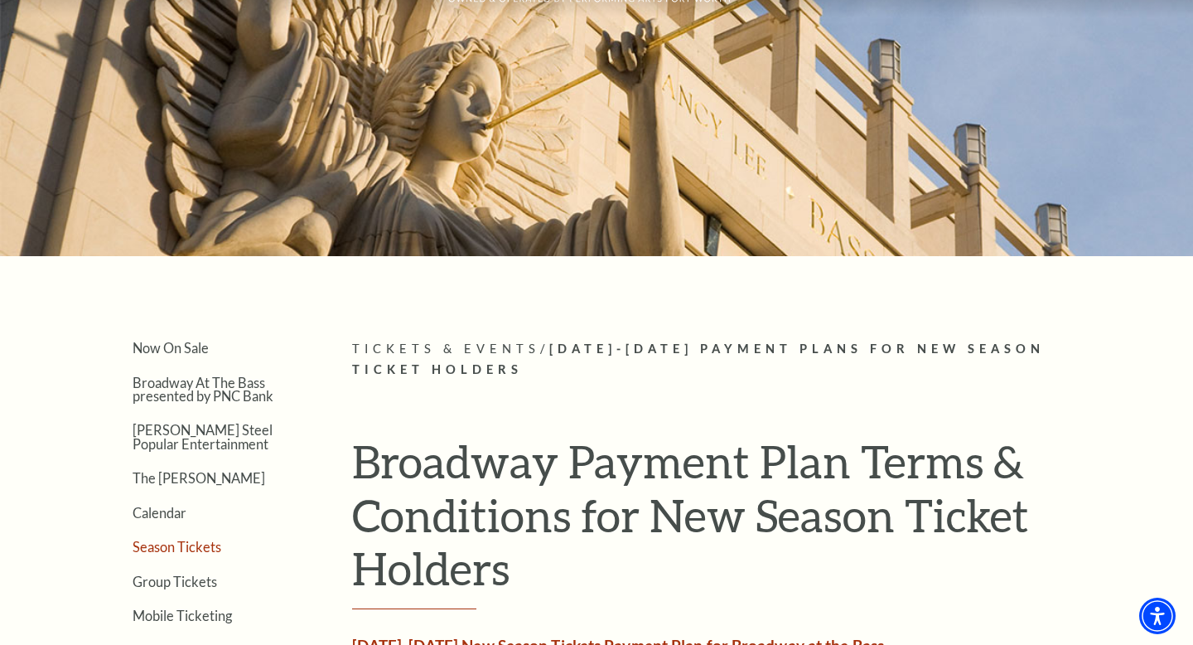
click at [201, 548] on link "Season Tickets" at bounding box center [177, 547] width 89 height 16
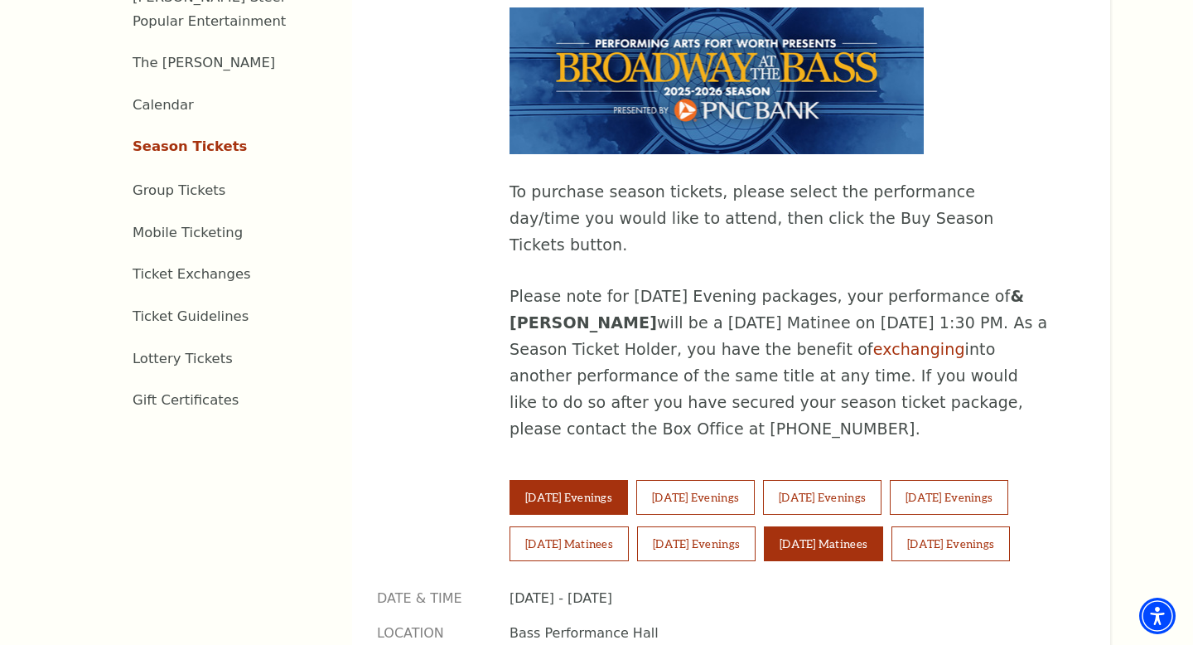
scroll to position [827, 0]
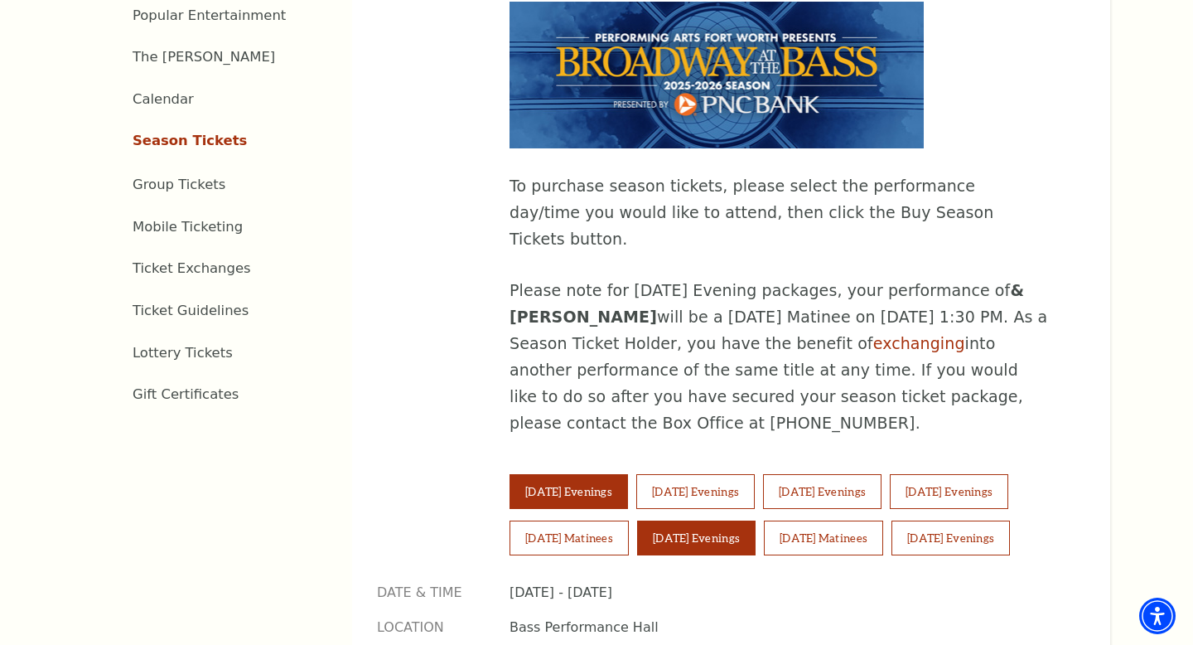
click at [706, 520] on button "[DATE] Evenings" at bounding box center [696, 537] width 119 height 35
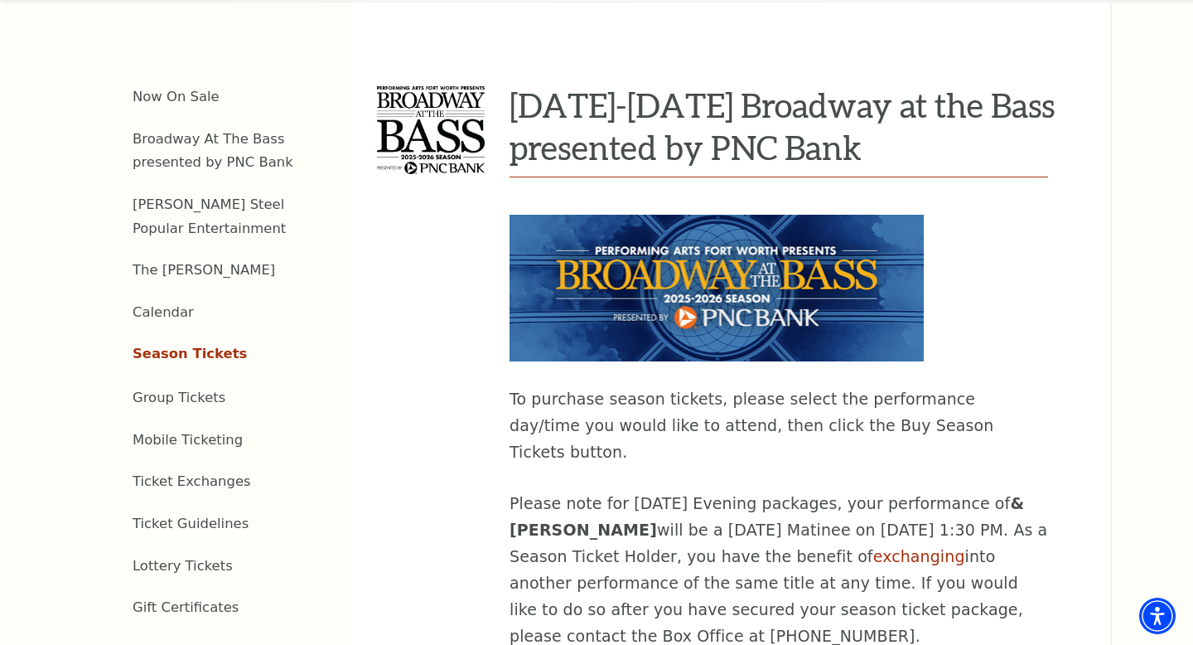
scroll to position [615, 0]
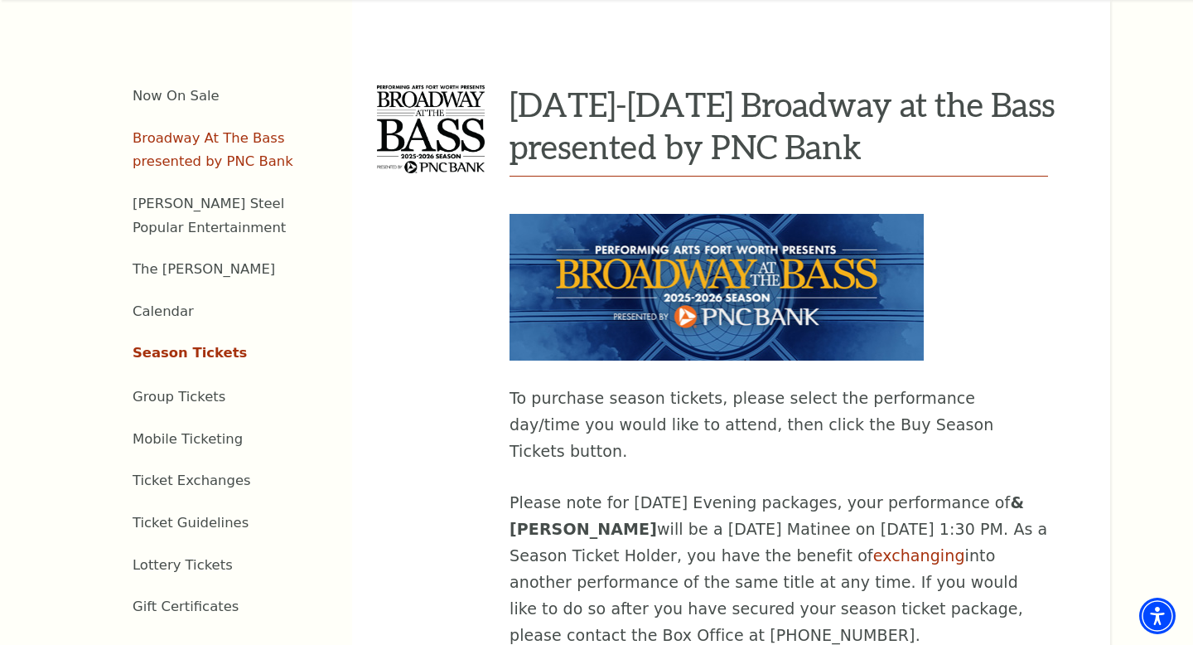
click at [240, 130] on link "Broadway At The Bass presented by PNC Bank" at bounding box center [213, 150] width 161 height 40
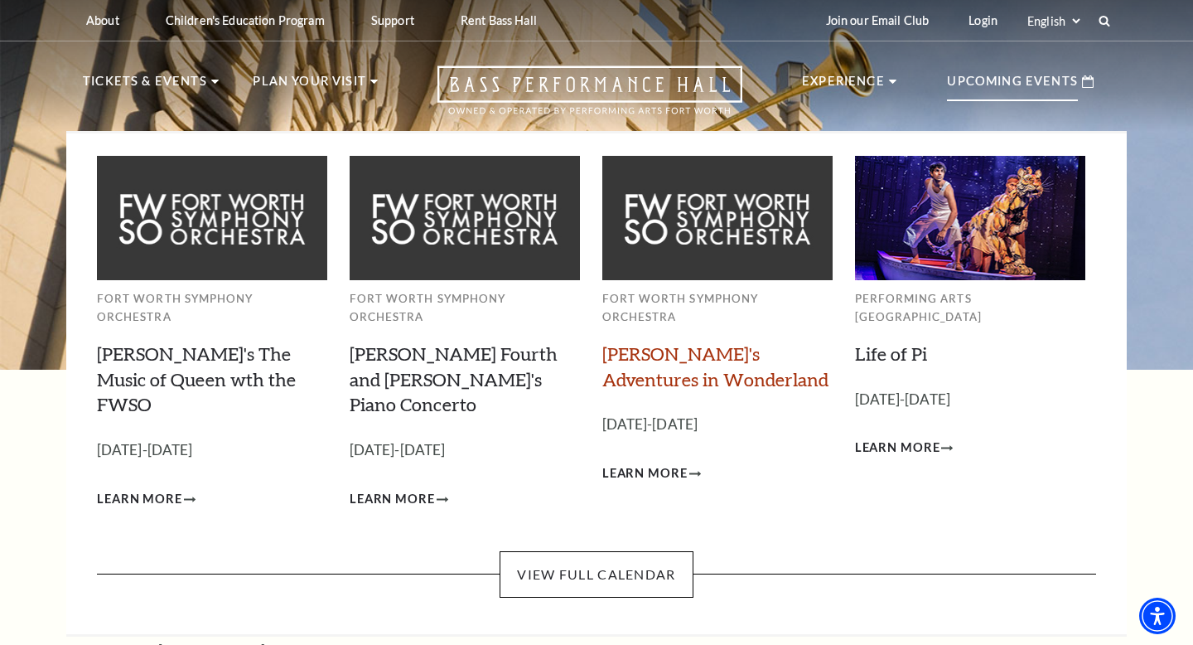
click at [687, 342] on link "[PERSON_NAME]'s Adventures in Wonderland" at bounding box center [716, 366] width 226 height 48
